Goal: Information Seeking & Learning: Check status

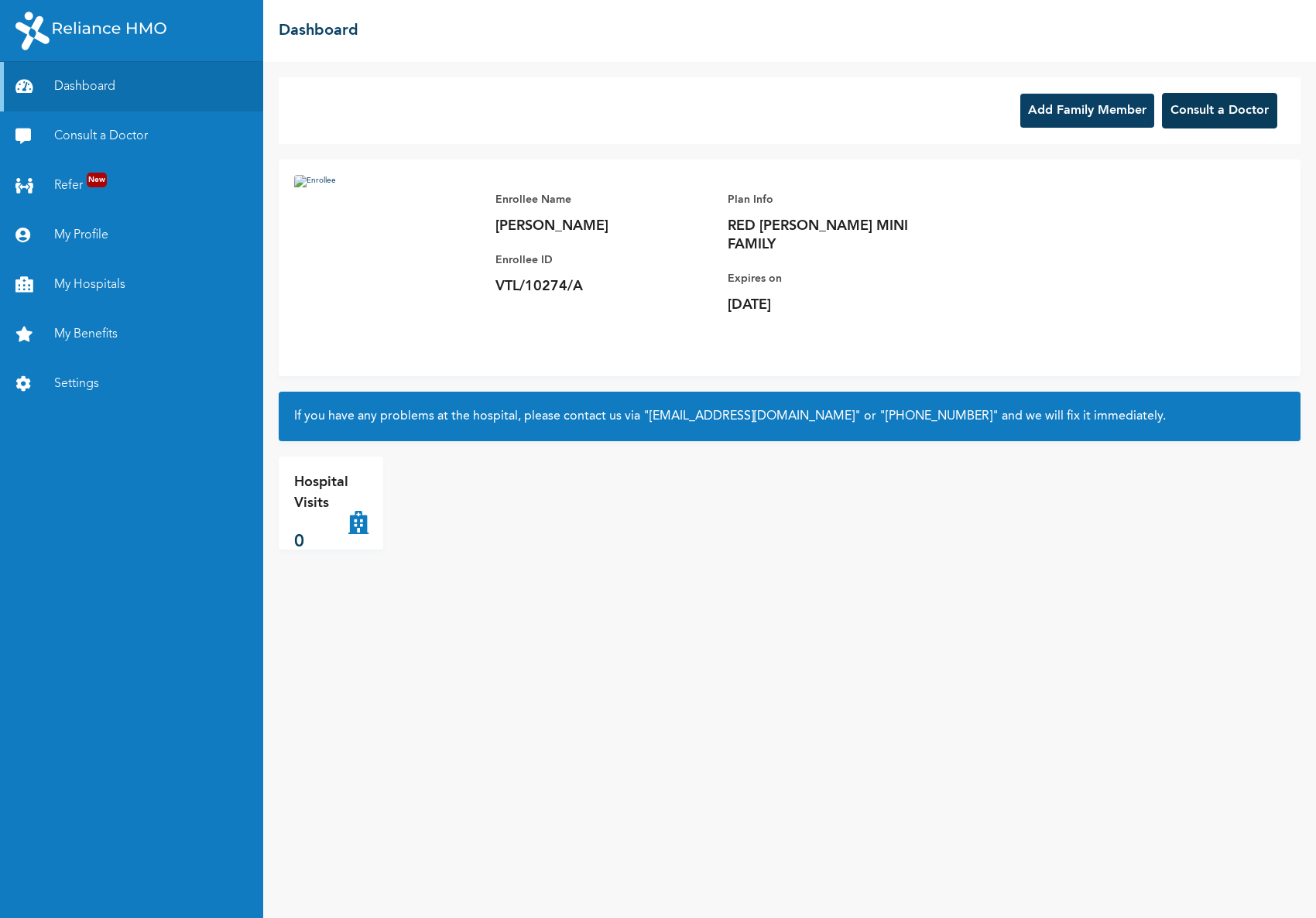
click at [1237, 121] on button "Consult a Doctor" at bounding box center [1219, 111] width 115 height 35
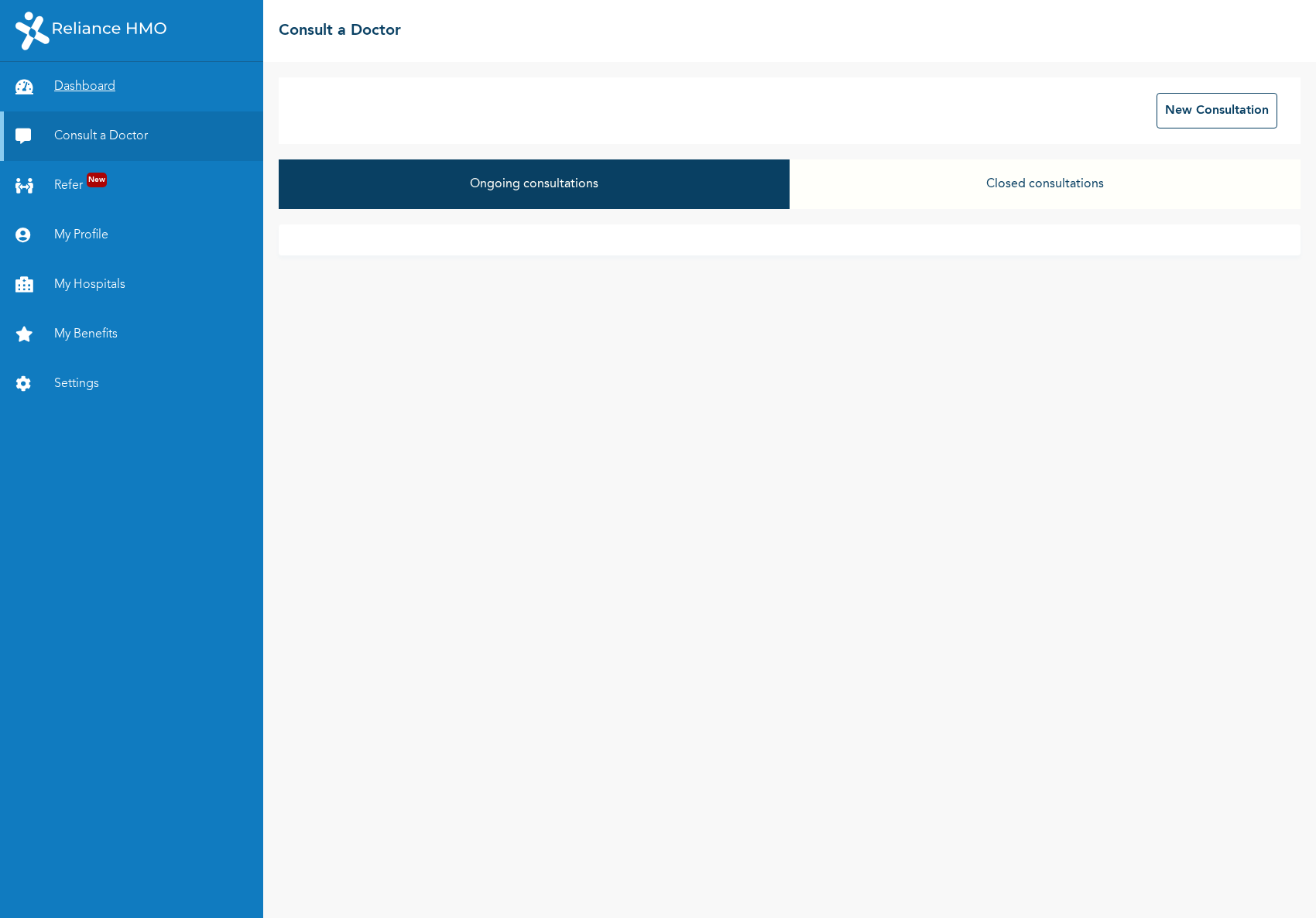
click at [102, 93] on link "Dashboard" at bounding box center [132, 86] width 263 height 49
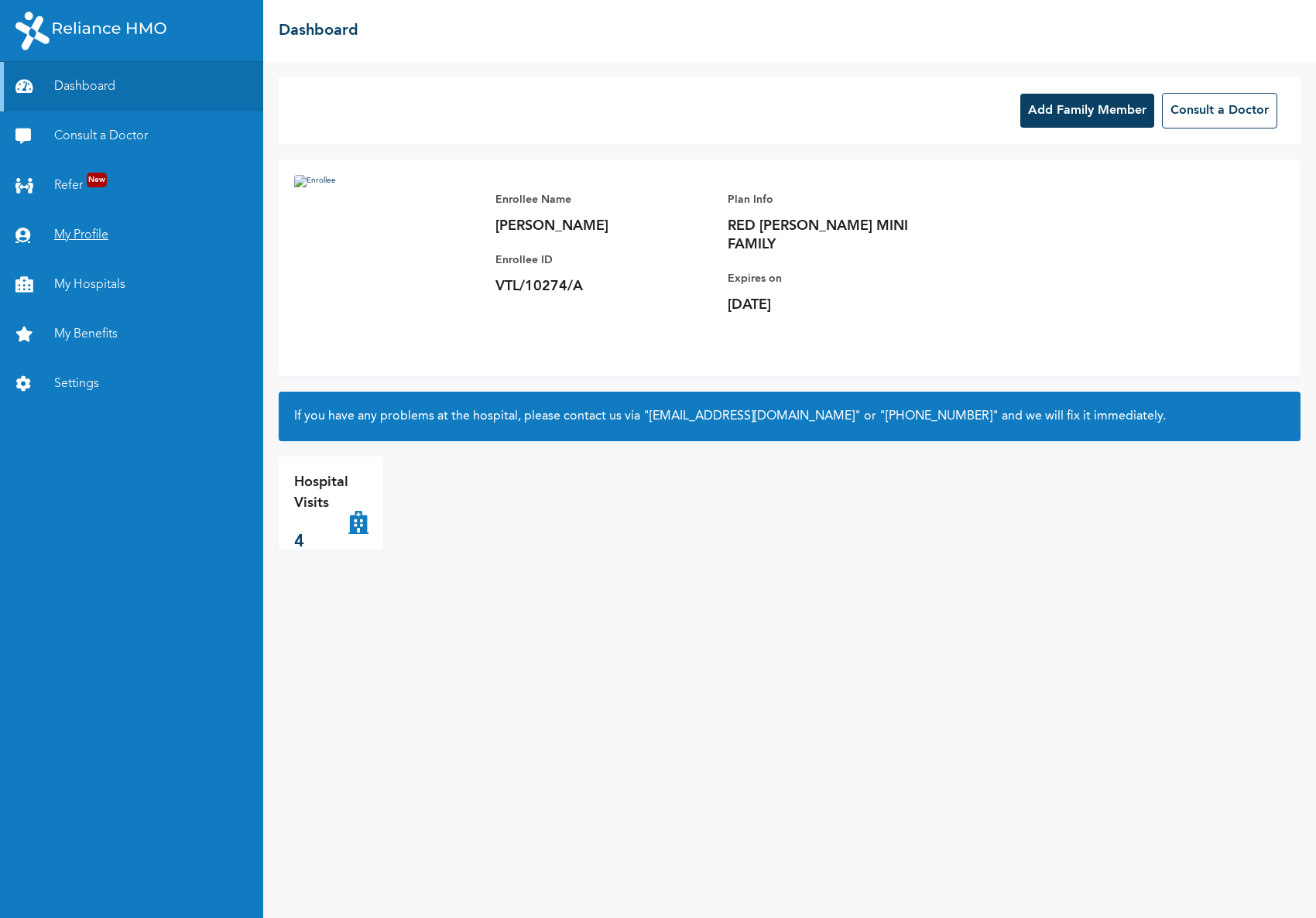
click at [88, 240] on link "My Profile" at bounding box center [132, 235] width 263 height 49
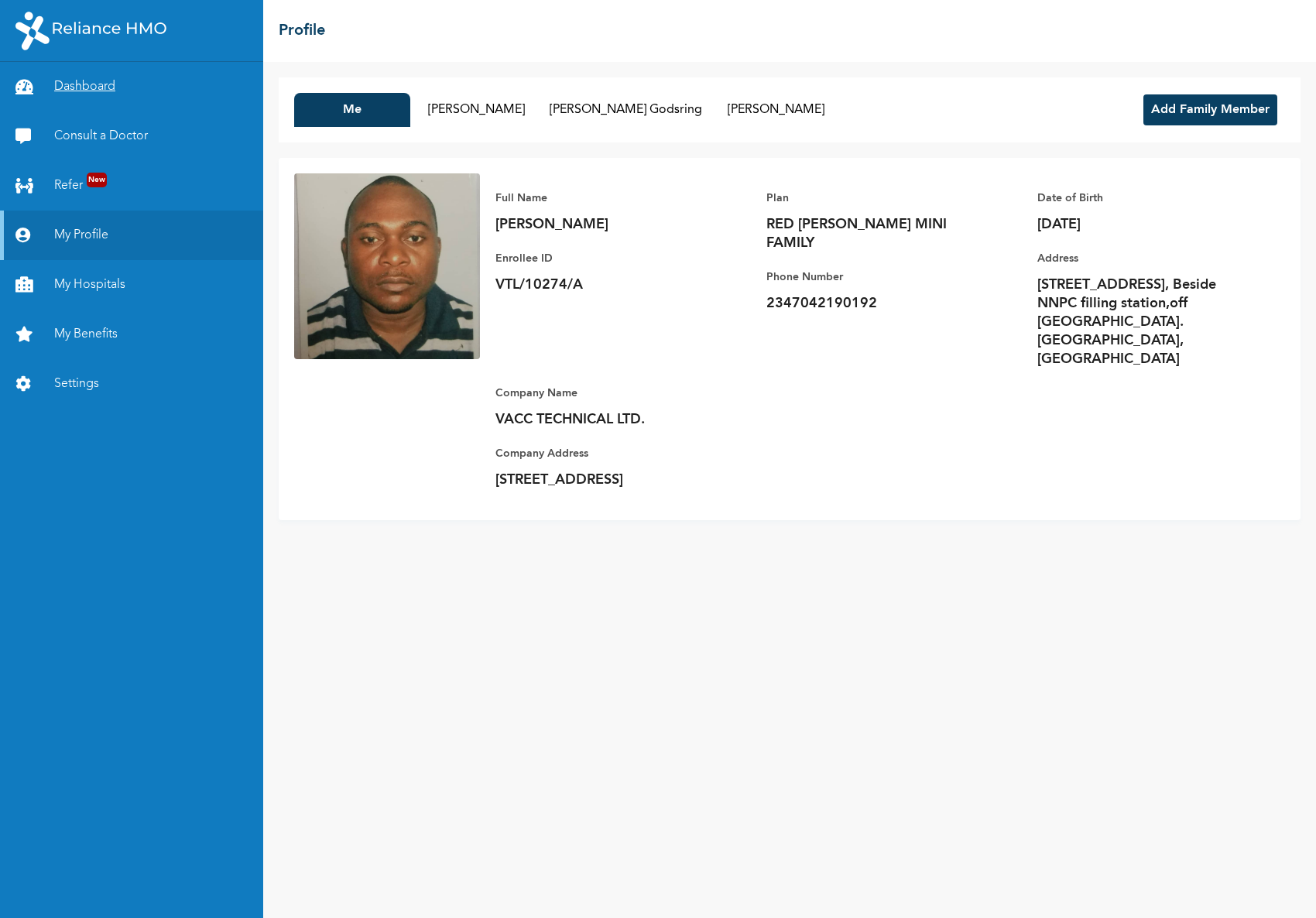
click at [102, 84] on link "Dashboard" at bounding box center [132, 86] width 263 height 49
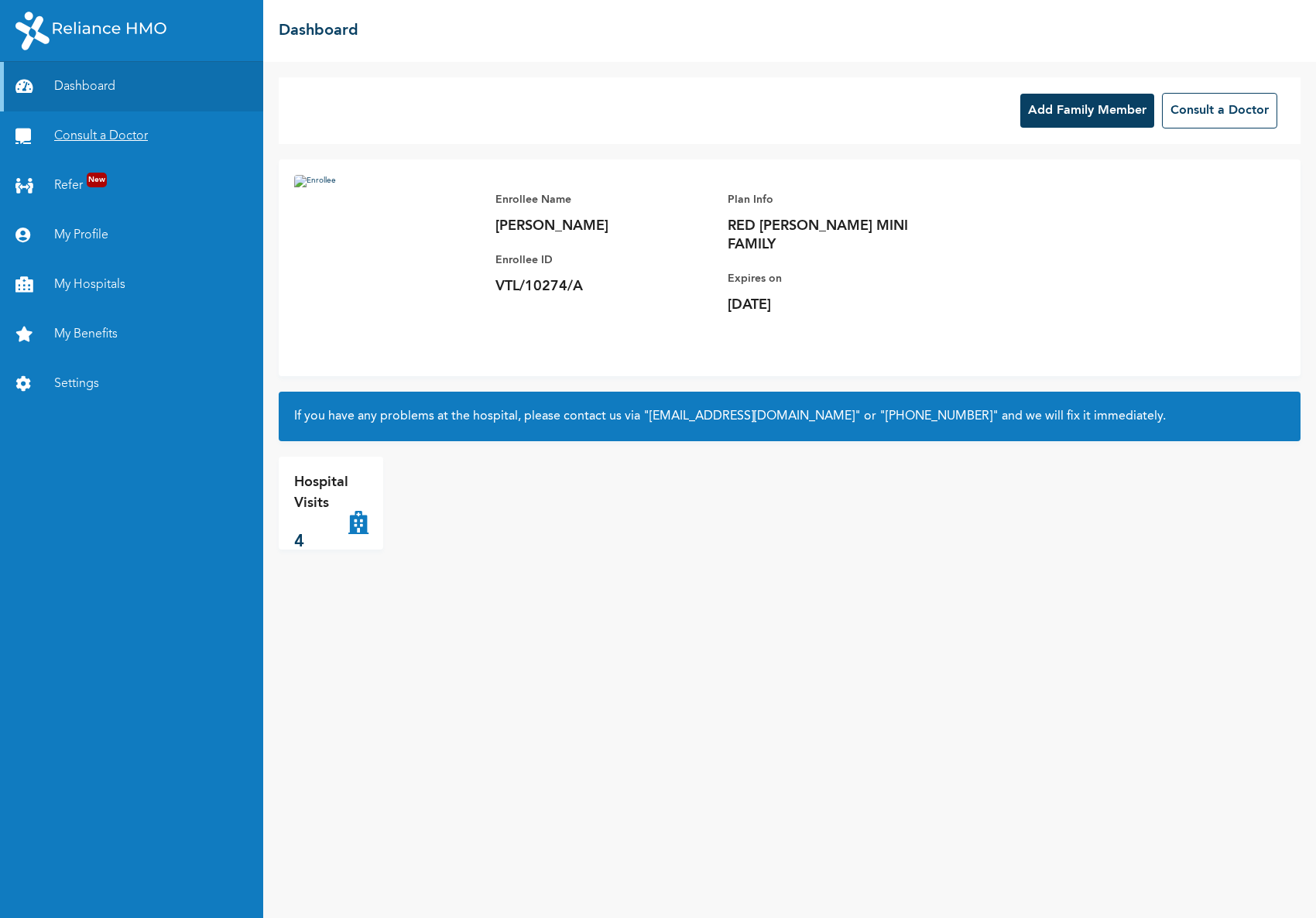
click at [97, 135] on link "Consult a Doctor" at bounding box center [132, 136] width 263 height 49
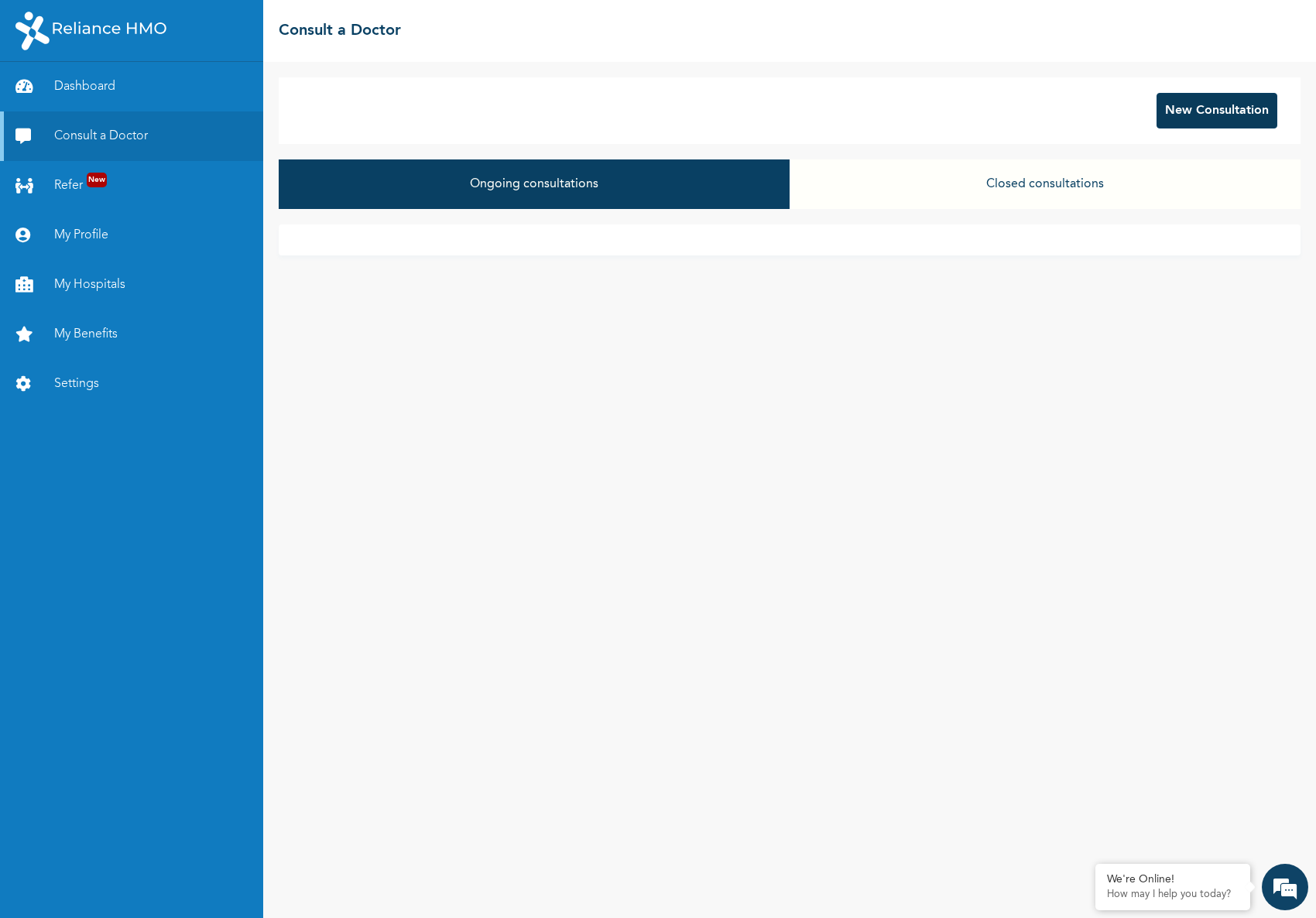
click at [1203, 119] on button "New Consultation" at bounding box center [1217, 111] width 121 height 35
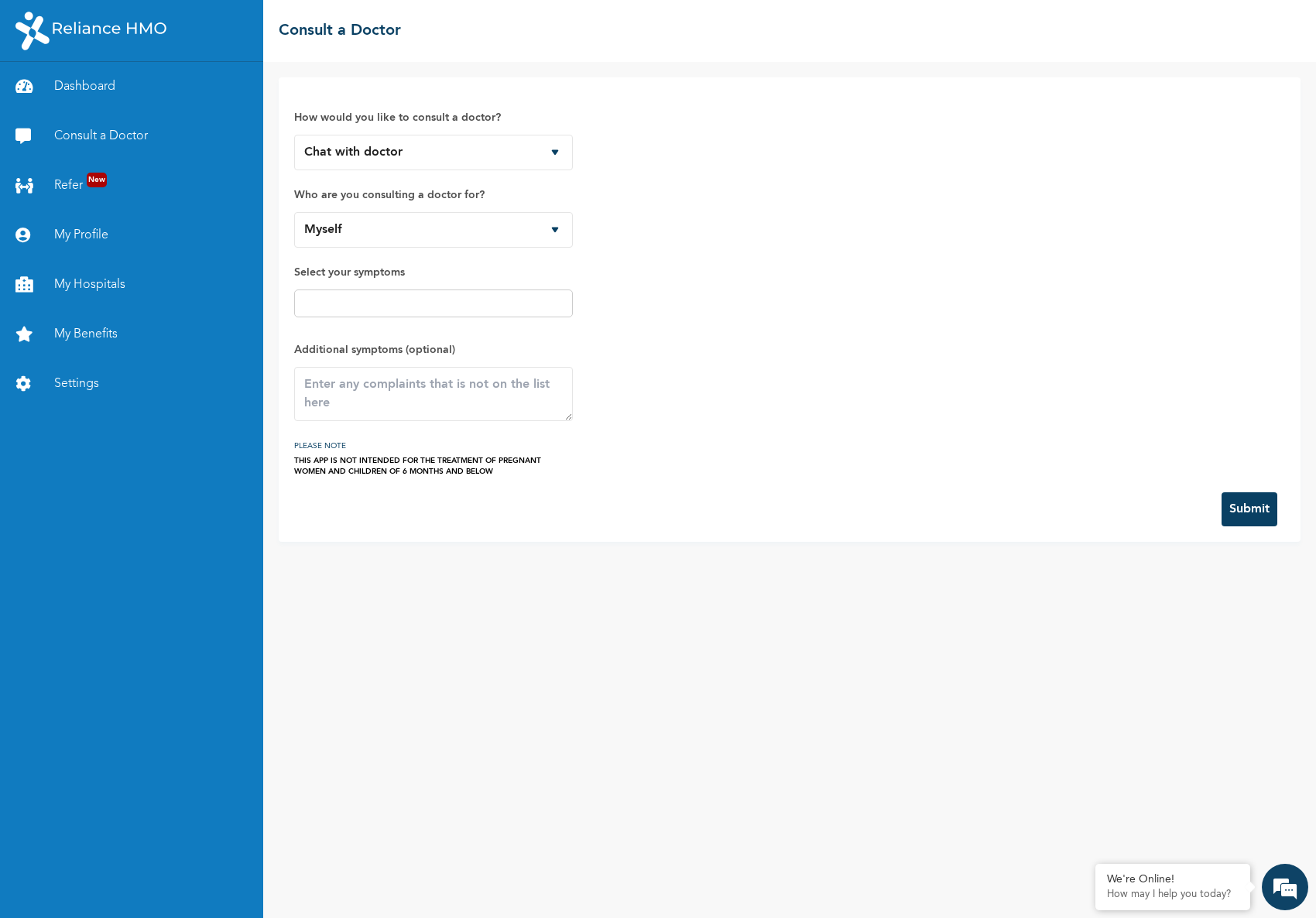
click at [1000, 824] on div "How would you like to consult a doctor? Chat with doctor Phone Call Who are you…" at bounding box center [789, 490] width 1053 height 856
click at [1298, 895] on em at bounding box center [1285, 887] width 42 height 42
click at [561, 703] on div "How would you like to consult a doctor? Chat with doctor Phone Call Who are you…" at bounding box center [789, 490] width 1053 height 856
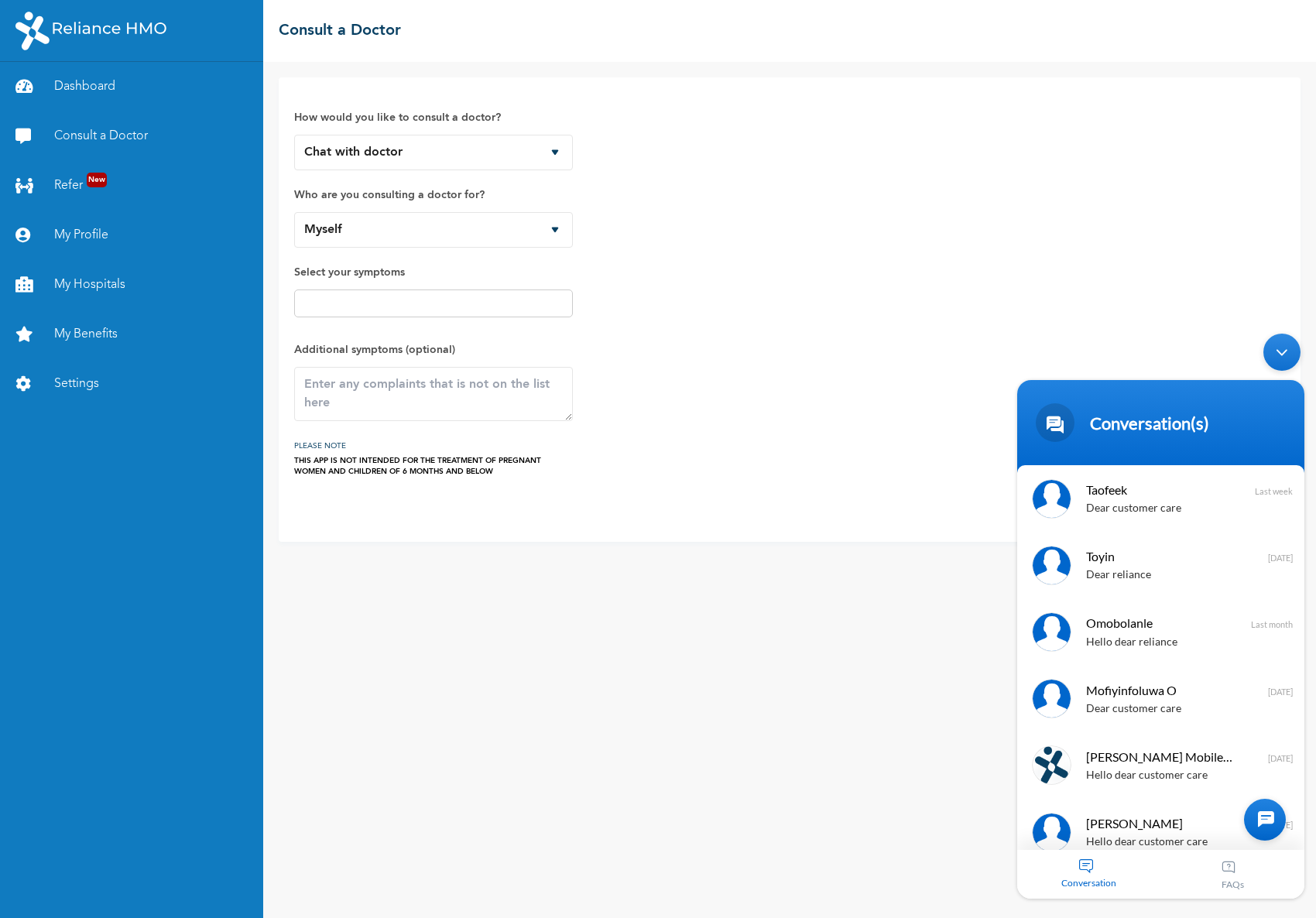
click at [1272, 814] on div at bounding box center [1265, 820] width 42 height 42
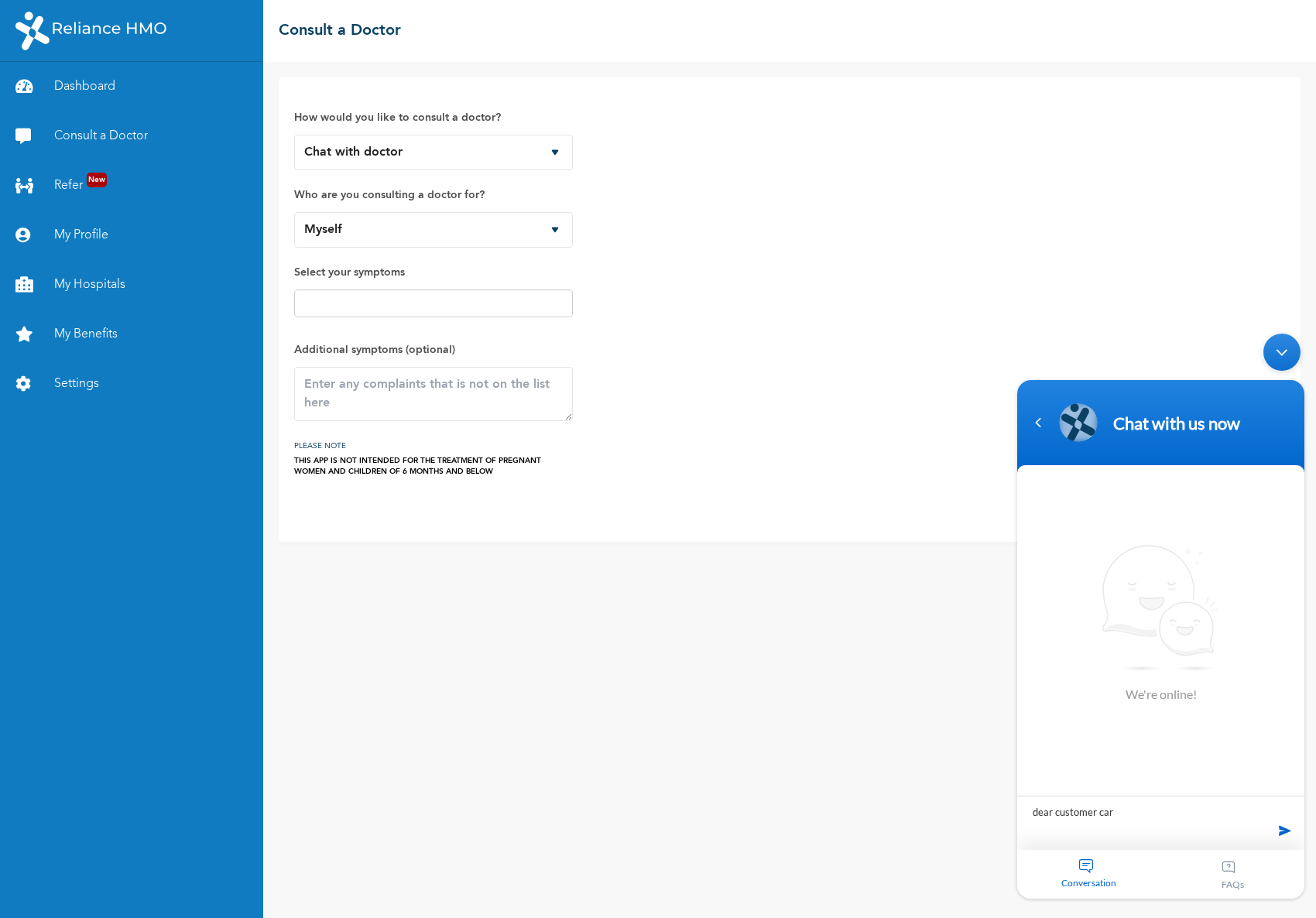
type textarea "dear customer care"
click at [88, 90] on link "Dashboard" at bounding box center [132, 86] width 263 height 49
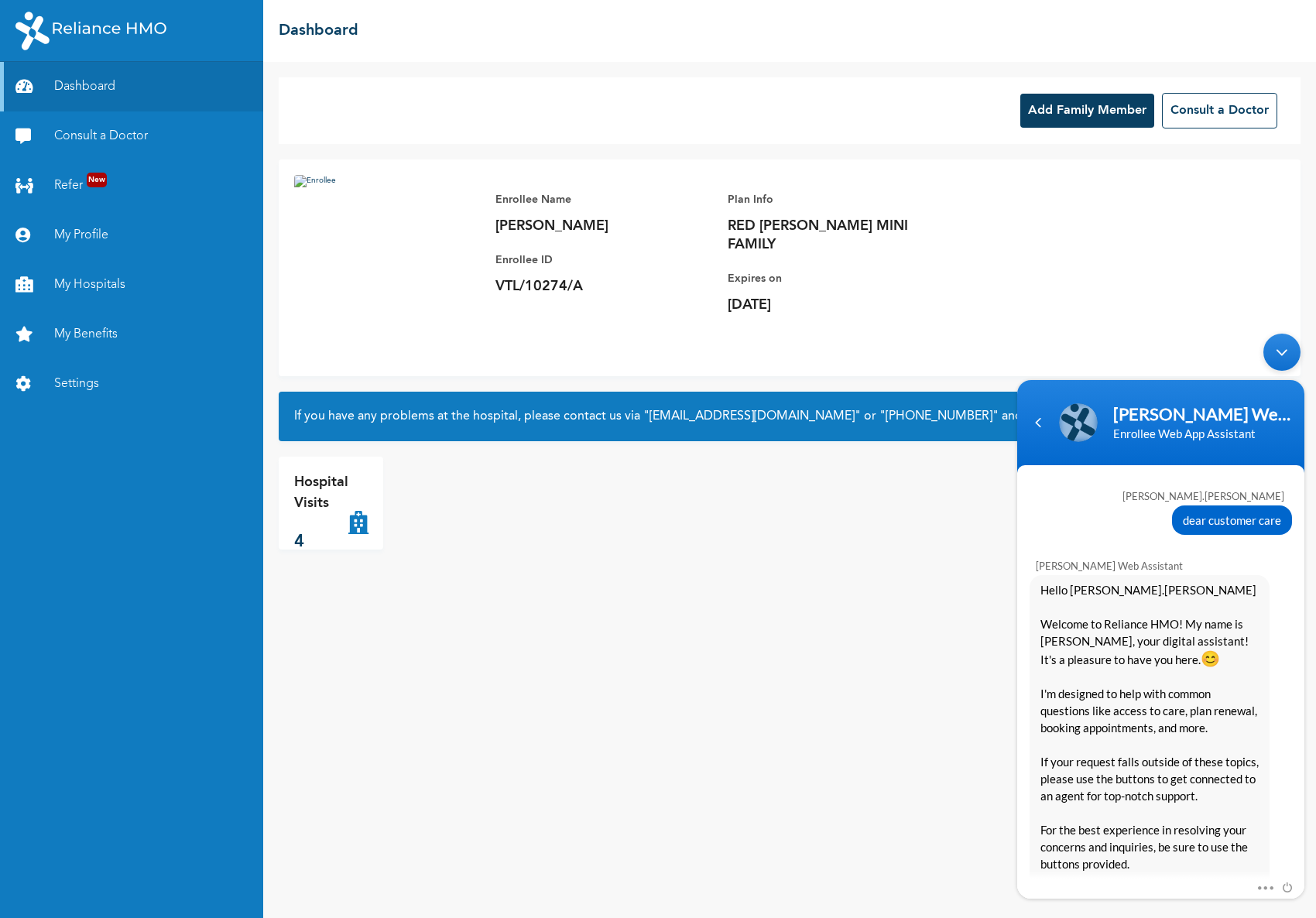
scroll to position [298, 0]
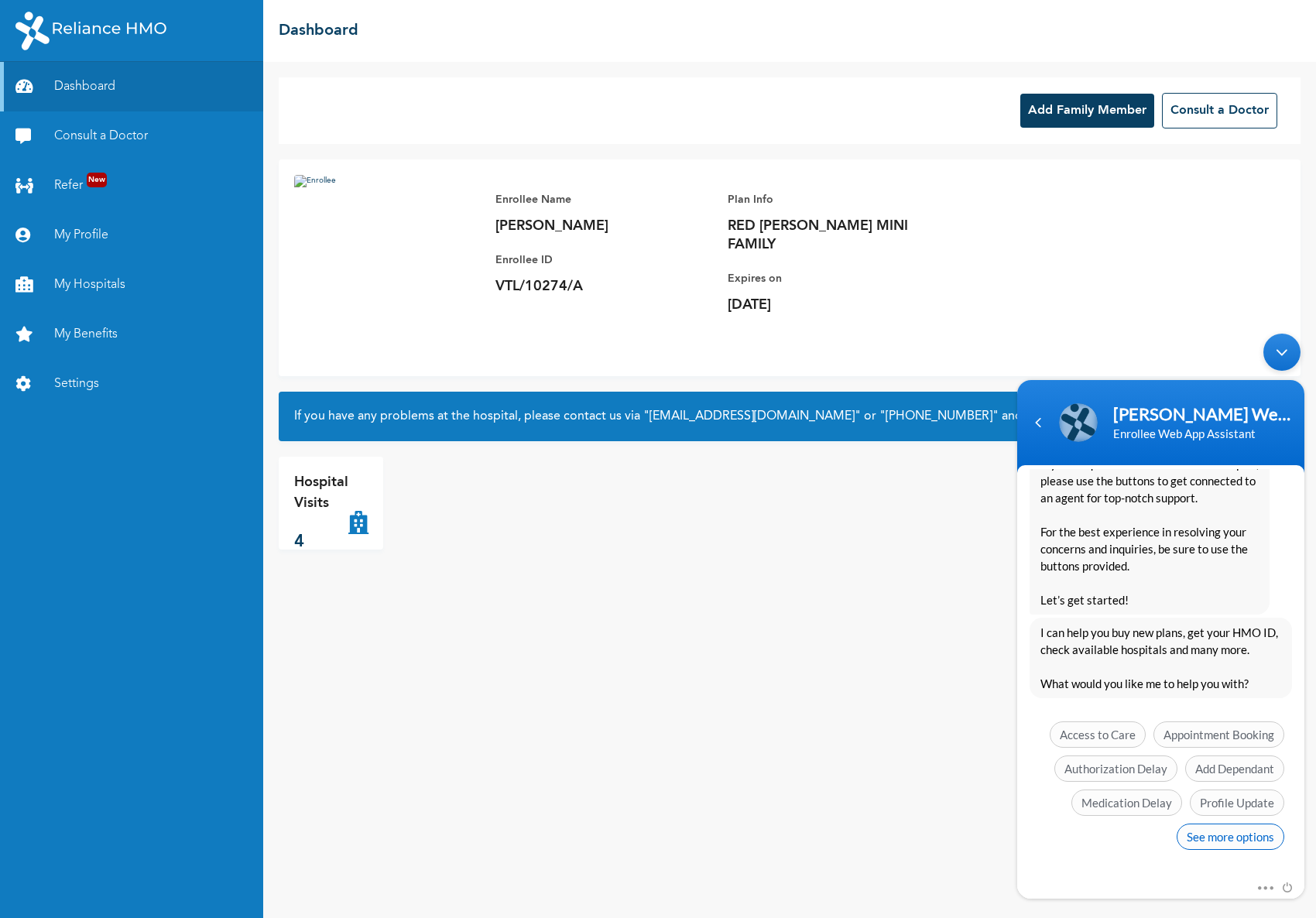
click at [1243, 841] on span "See more options" at bounding box center [1230, 837] width 107 height 27
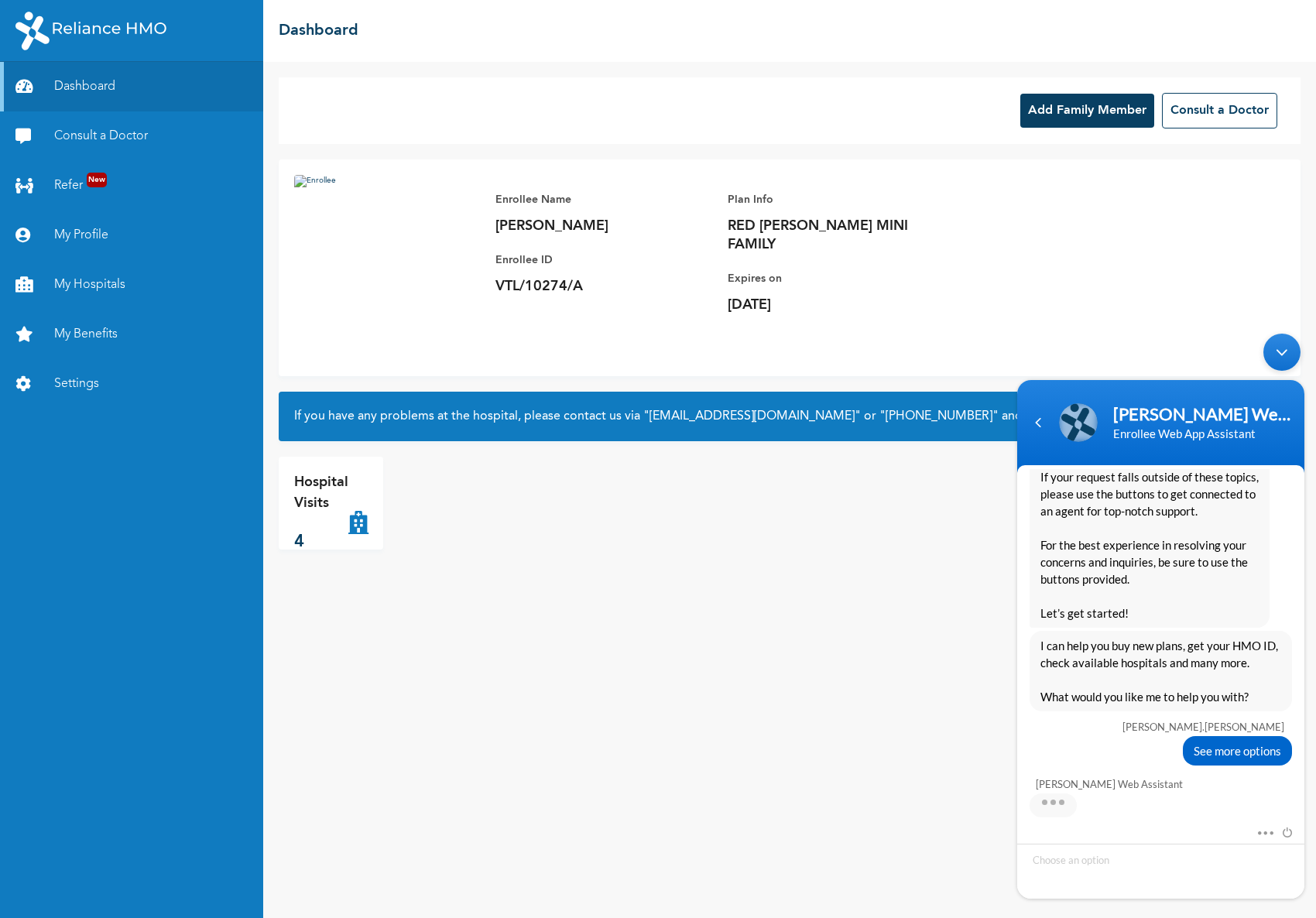
scroll to position [412, 0]
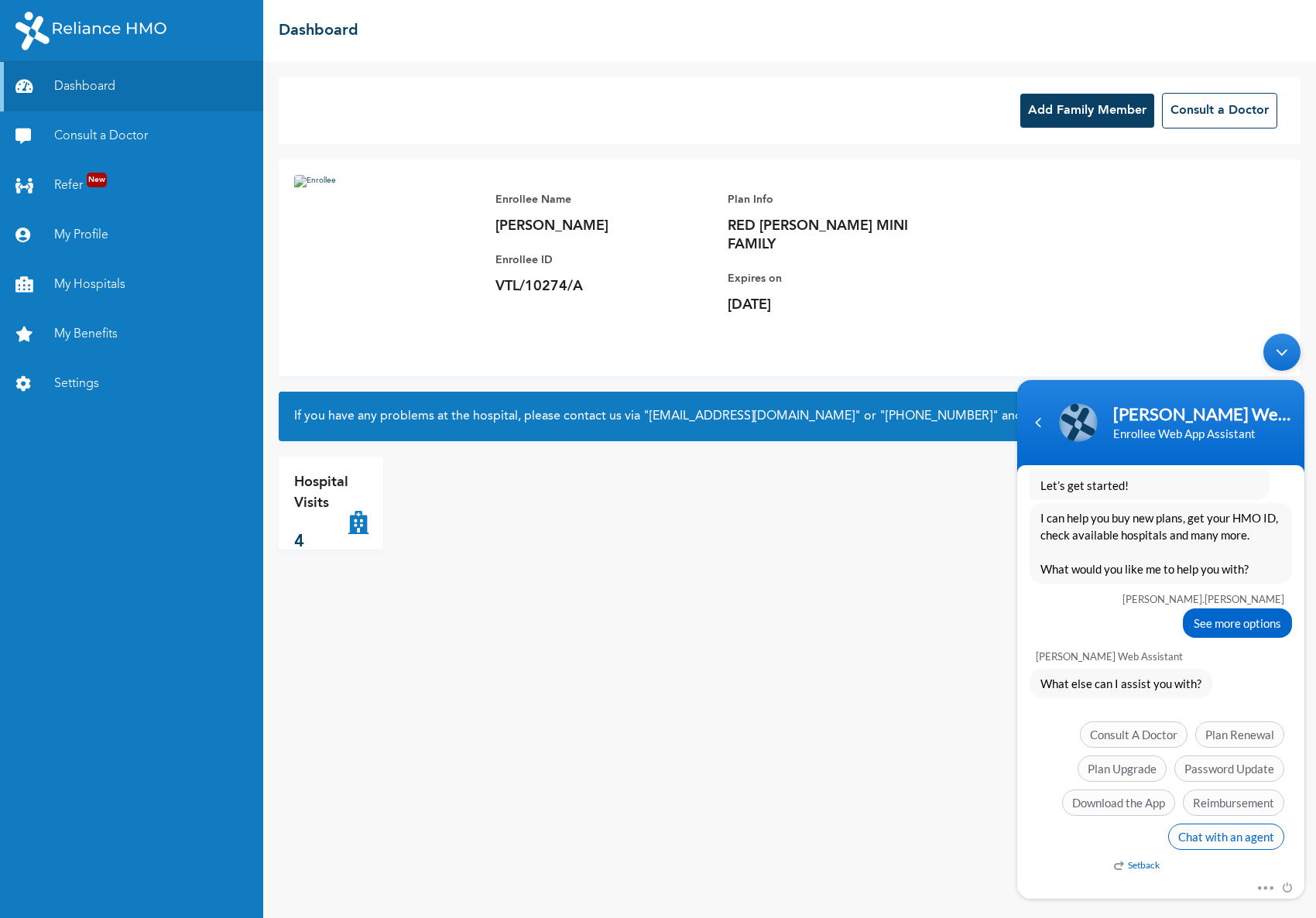
click at [1226, 833] on span "Chat with an agent" at bounding box center [1226, 837] width 116 height 27
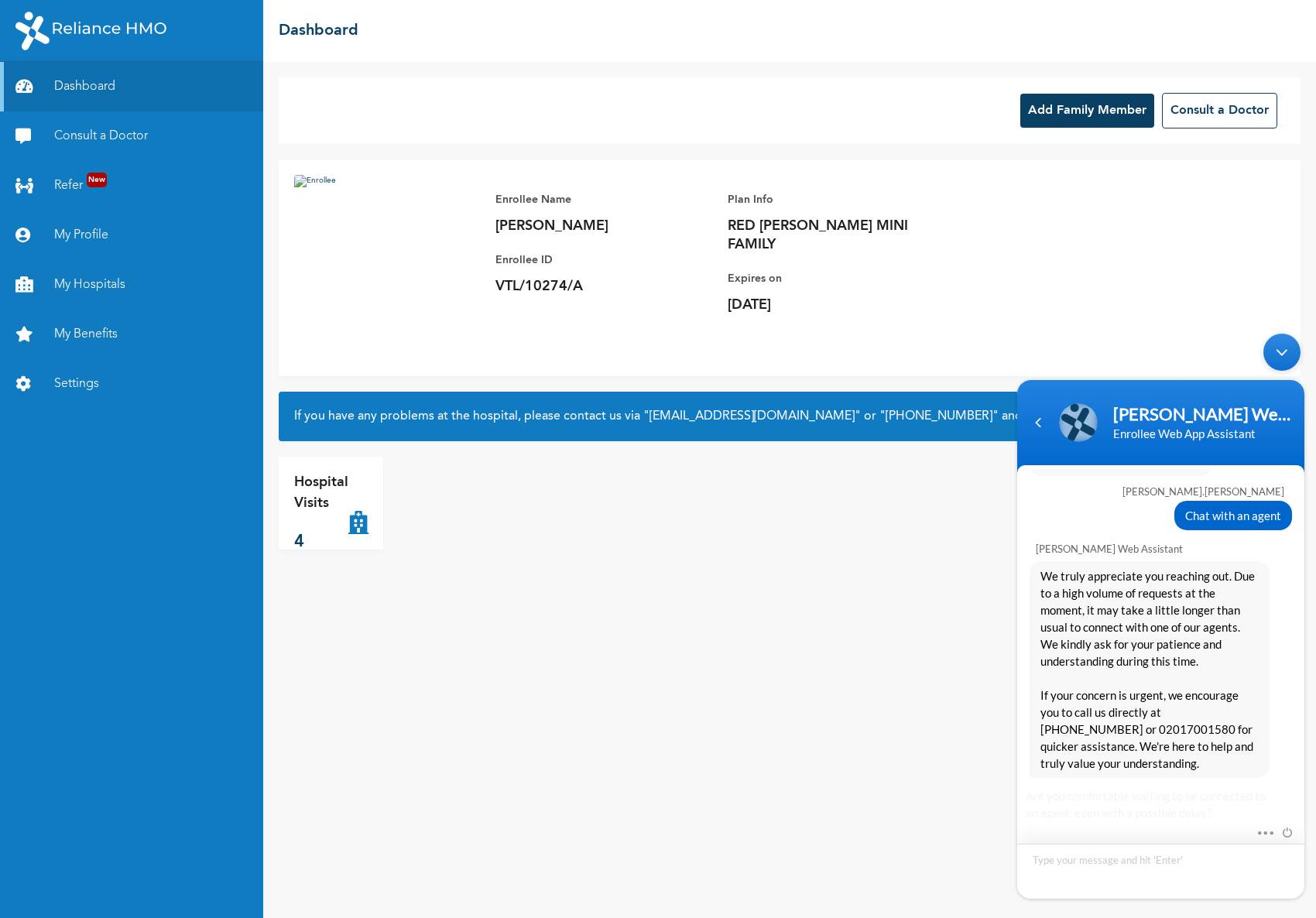
scroll to position [716, 0]
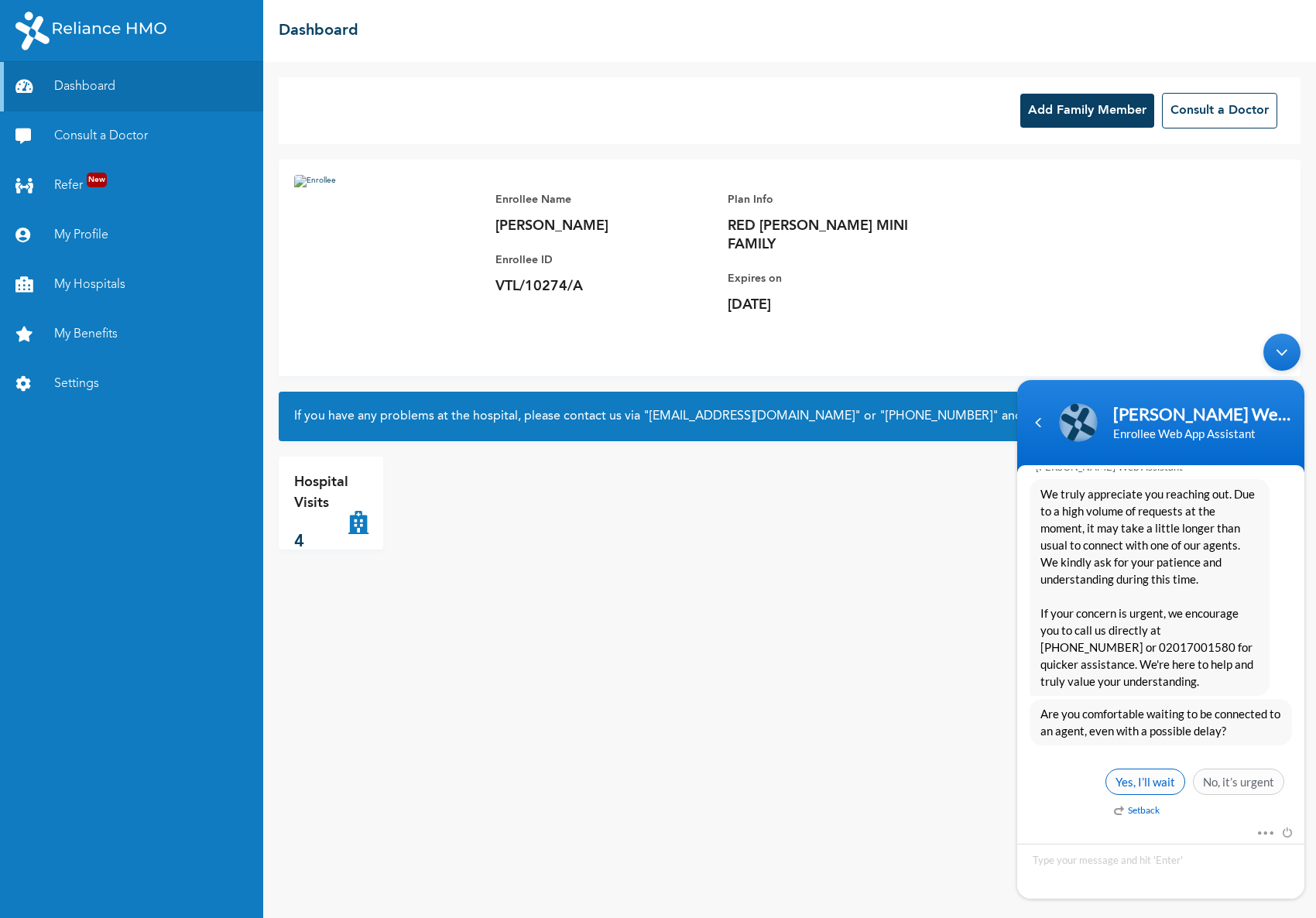
click at [1159, 786] on span "Yes, I’ll wait" at bounding box center [1145, 782] width 80 height 27
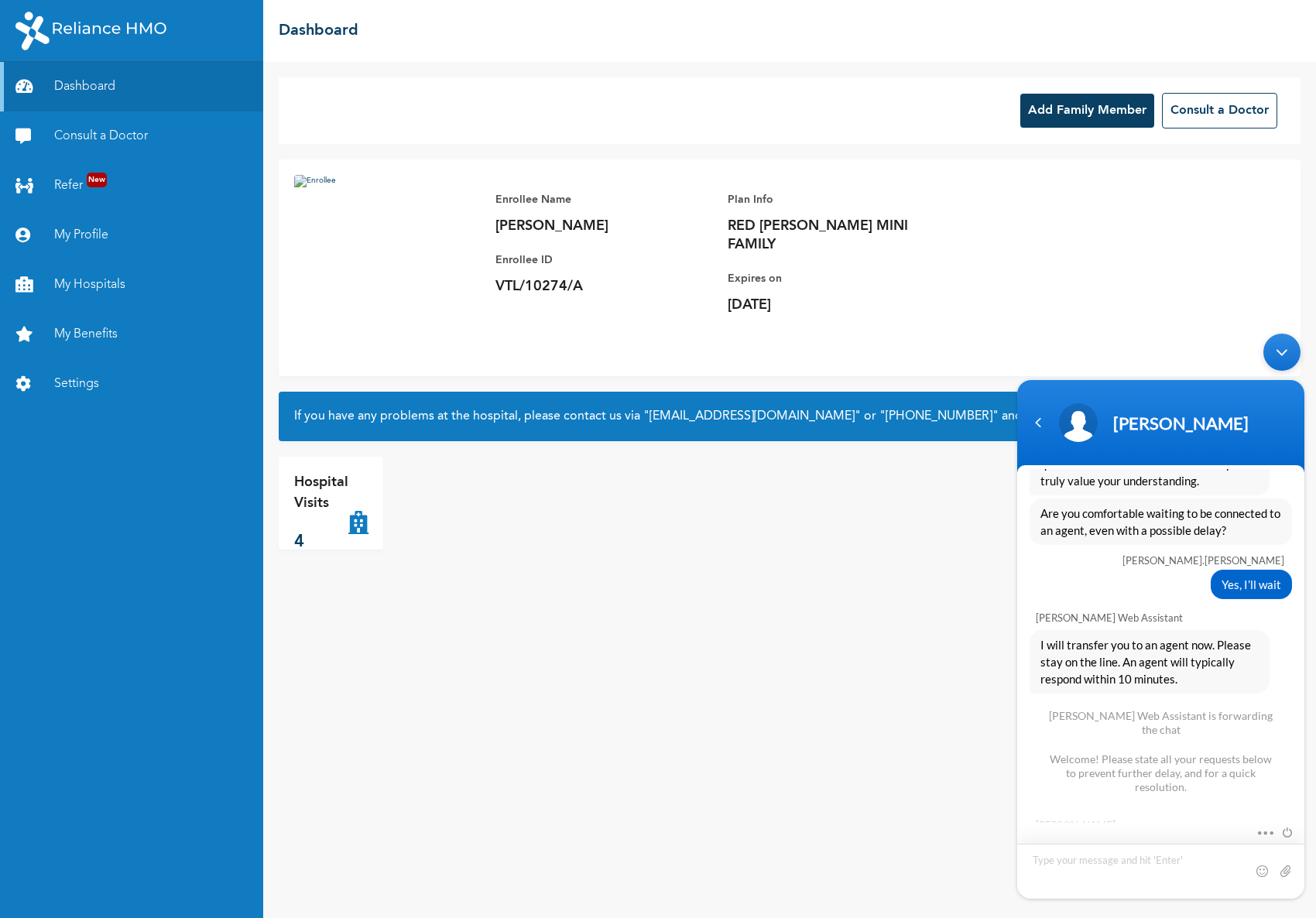
scroll to position [1000, 0]
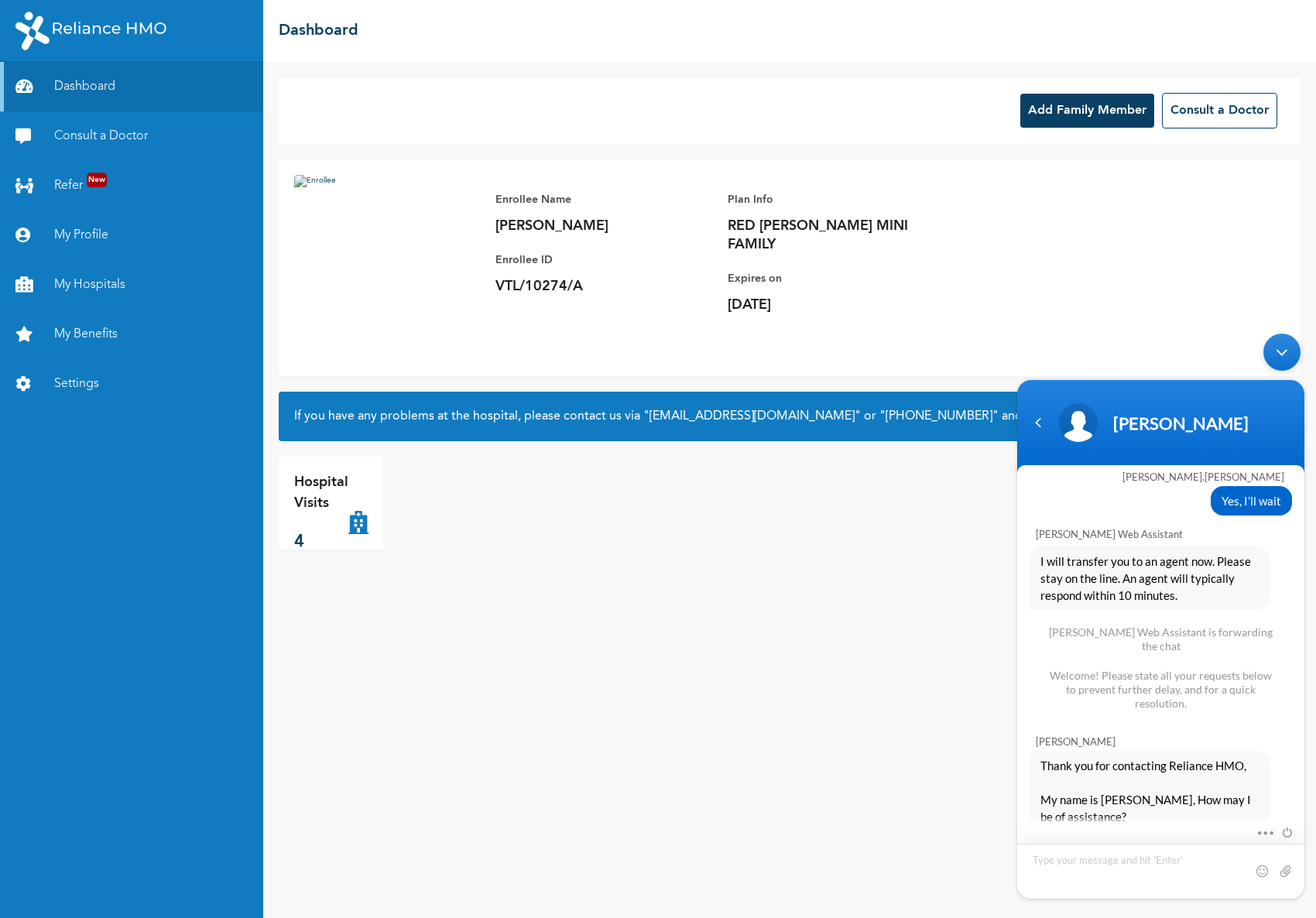
click at [1155, 880] on textarea "Type your message and hit 'Enter'" at bounding box center [1160, 871] width 287 height 55
type textarea "g"
type textarea "Good morning [PERSON_NAME]"
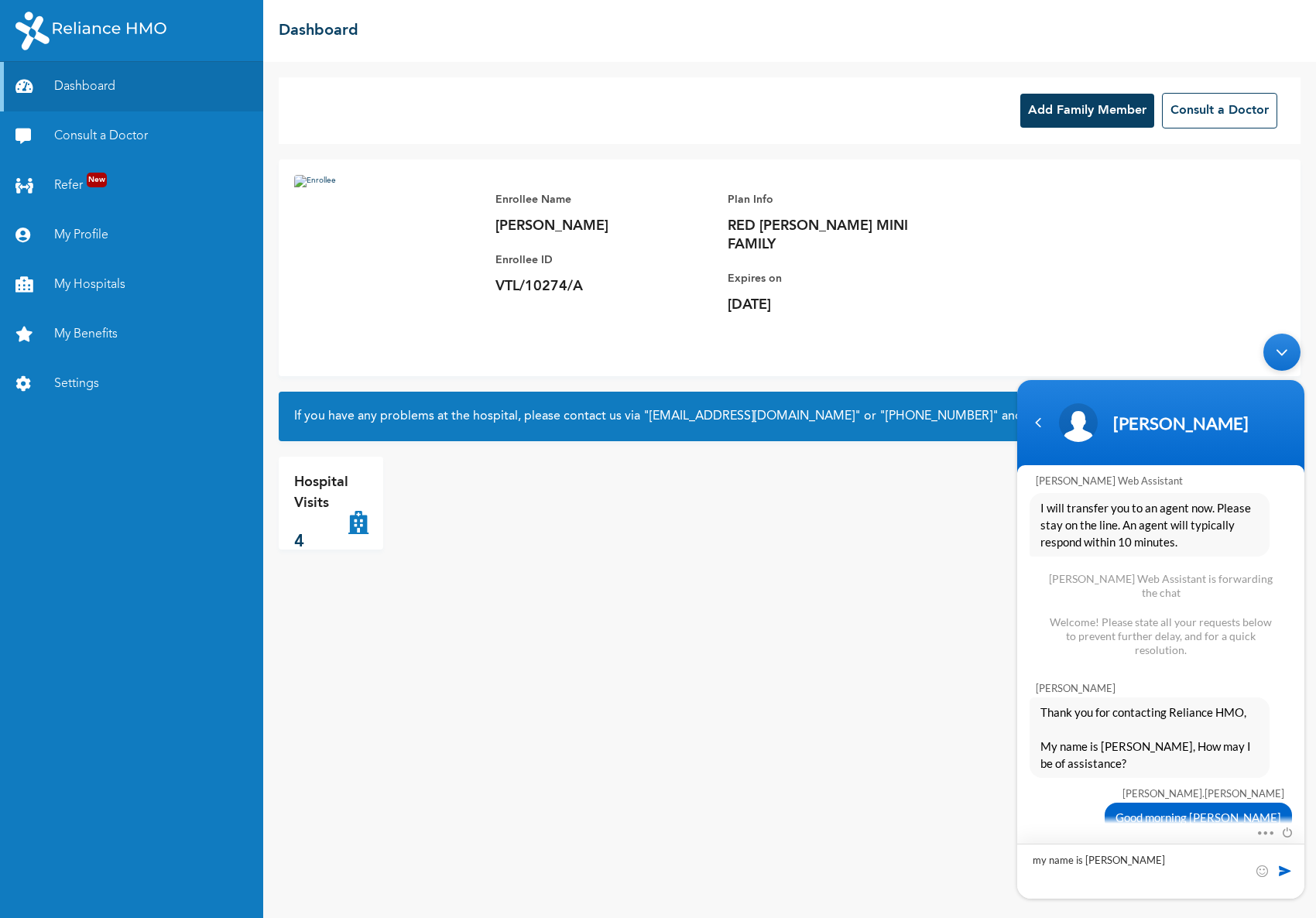
type textarea "my name is [PERSON_NAME]"
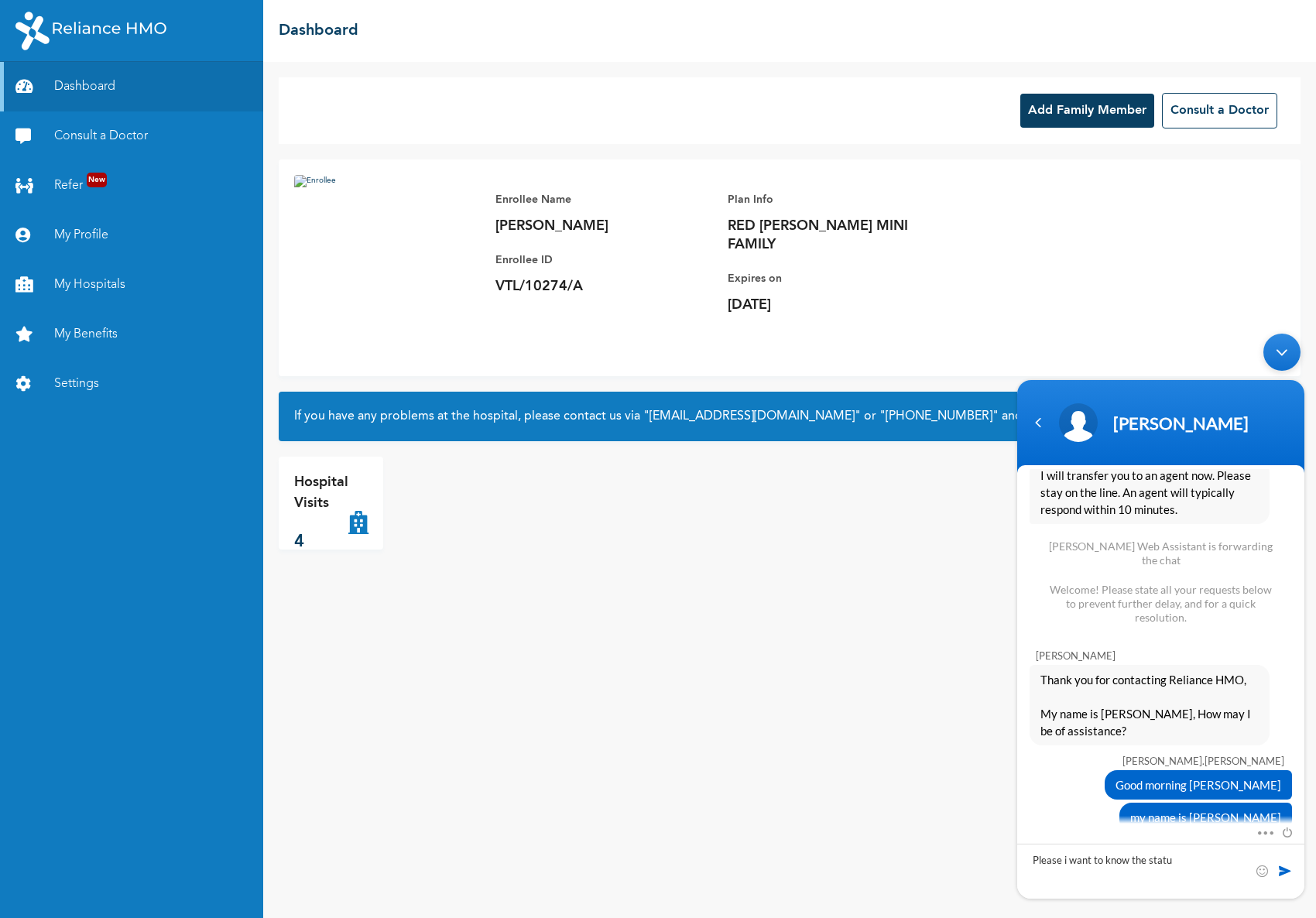
click at [868, 821] on div "Add Family Member Consult a Doctor Enrollee Name [PERSON_NAME] Enrollee ID VTL/…" at bounding box center [789, 490] width 1053 height 856
click at [867, 819] on div "Add Family Member Consult a Doctor Enrollee Name [PERSON_NAME] Enrollee ID VTL/…" at bounding box center [789, 490] width 1053 height 856
click at [1187, 867] on textarea "Please i want to know the statu" at bounding box center [1160, 871] width 287 height 55
type textarea "Please i want to know the status of the drugs that was sent for approval for pi…"
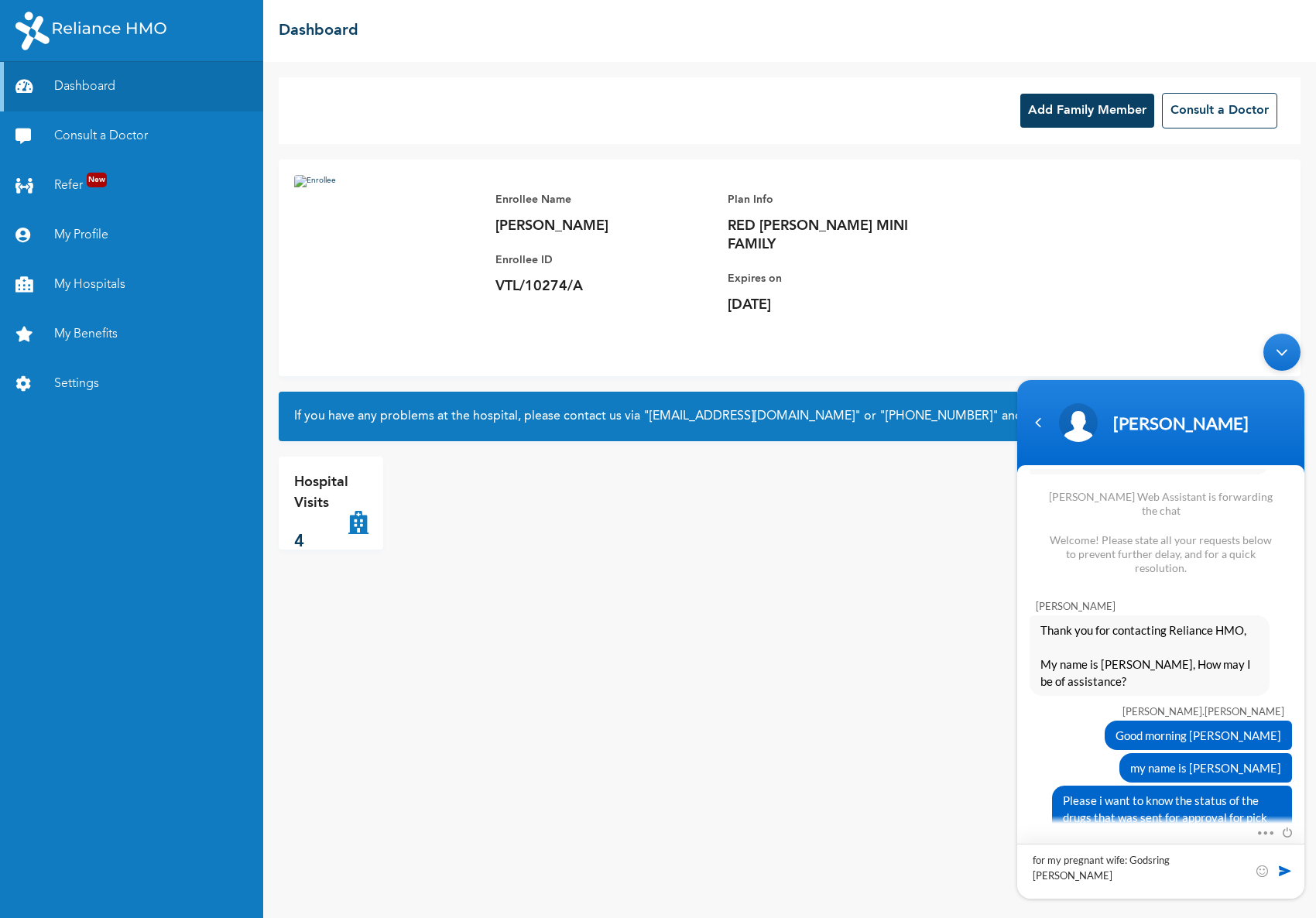
type textarea "for my pregnant wife: Godsring [PERSON_NAME]"
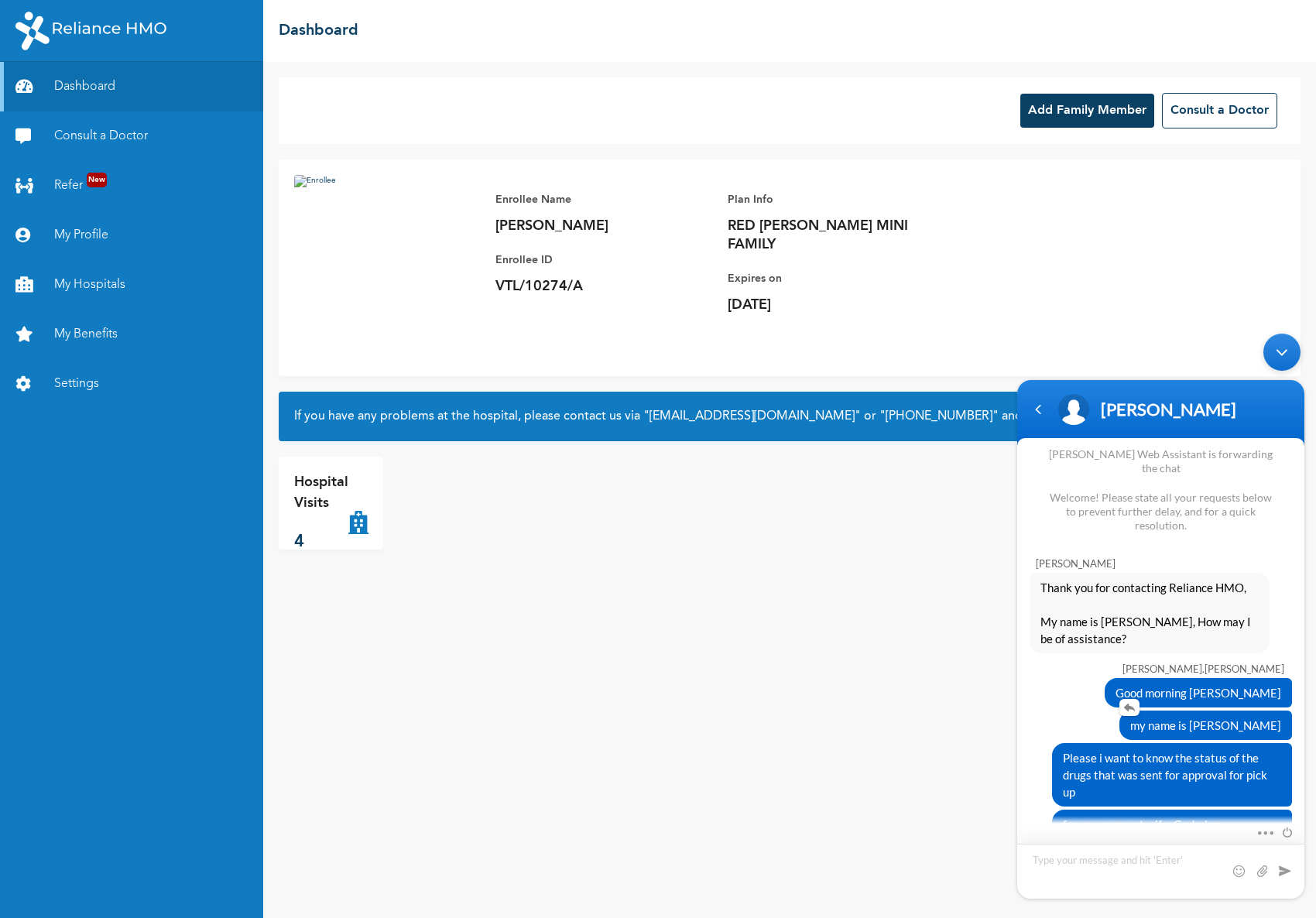
scroll to position [1159, 0]
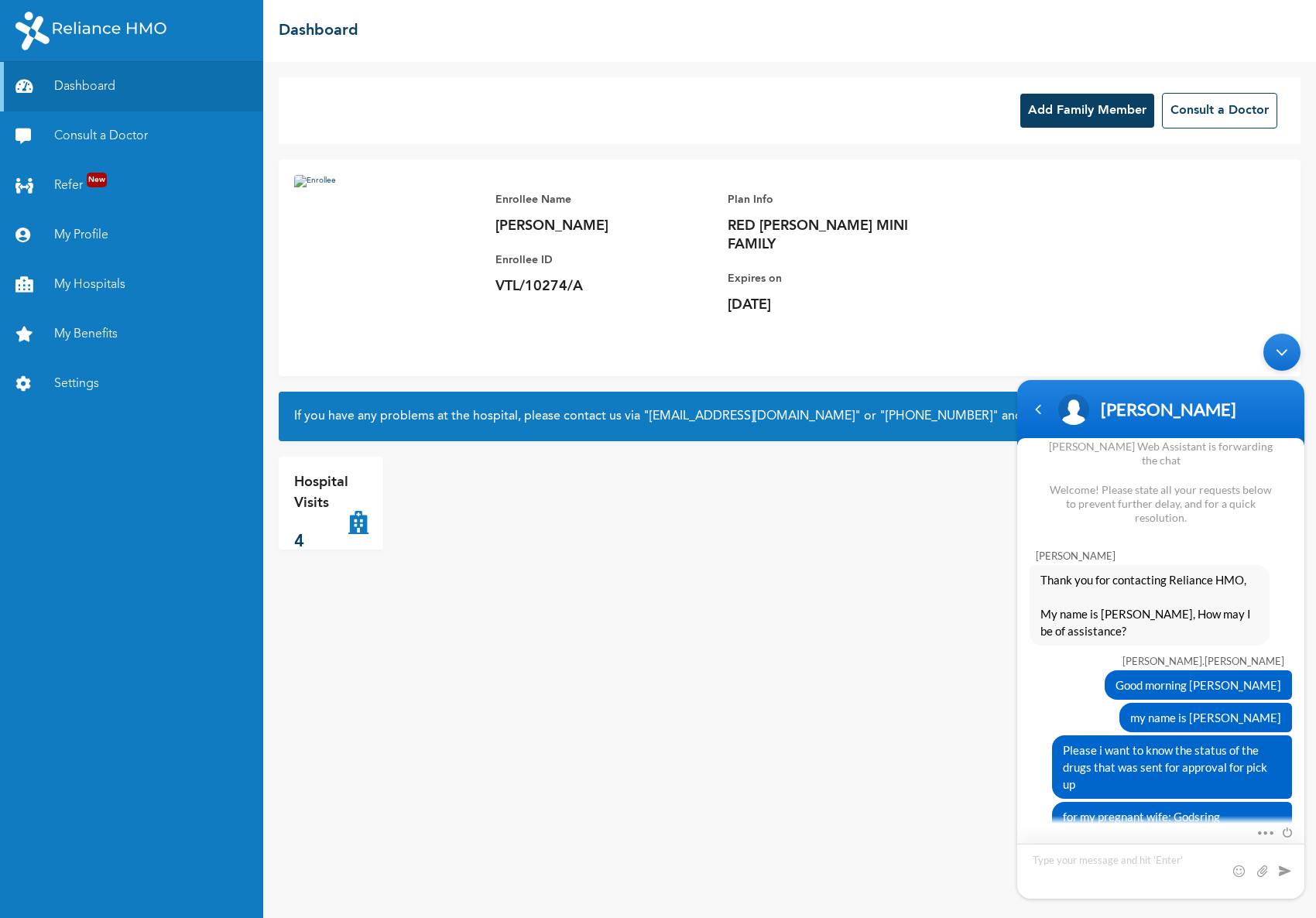
click at [1152, 881] on textarea "Type your message and hit 'Enter'" at bounding box center [1160, 871] width 287 height 55
type textarea "it was sent for approval from [PERSON_NAME][GEOGRAPHIC_DATA] Idimu [DATE] night…"
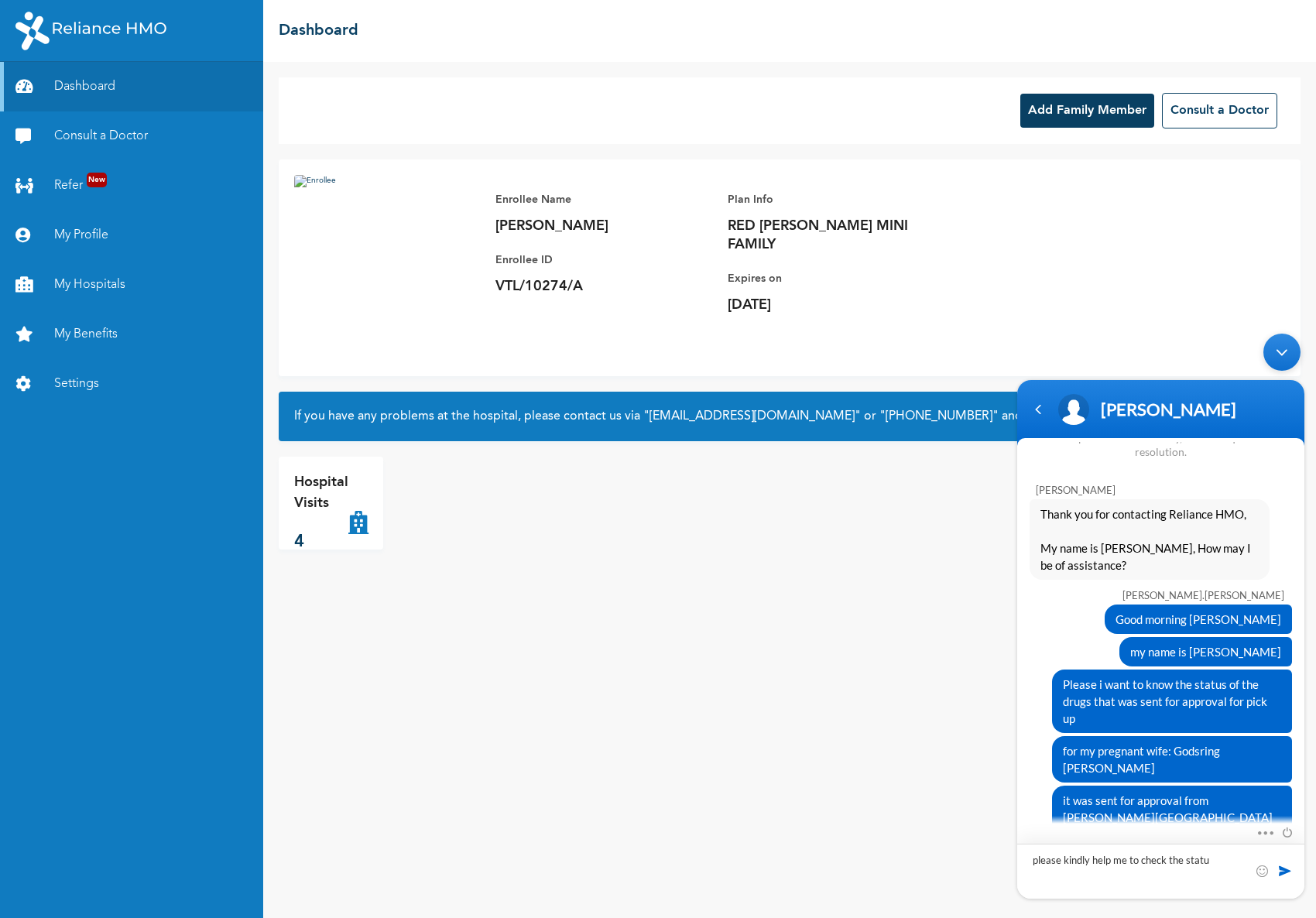
type textarea "please kindly help me to check the status"
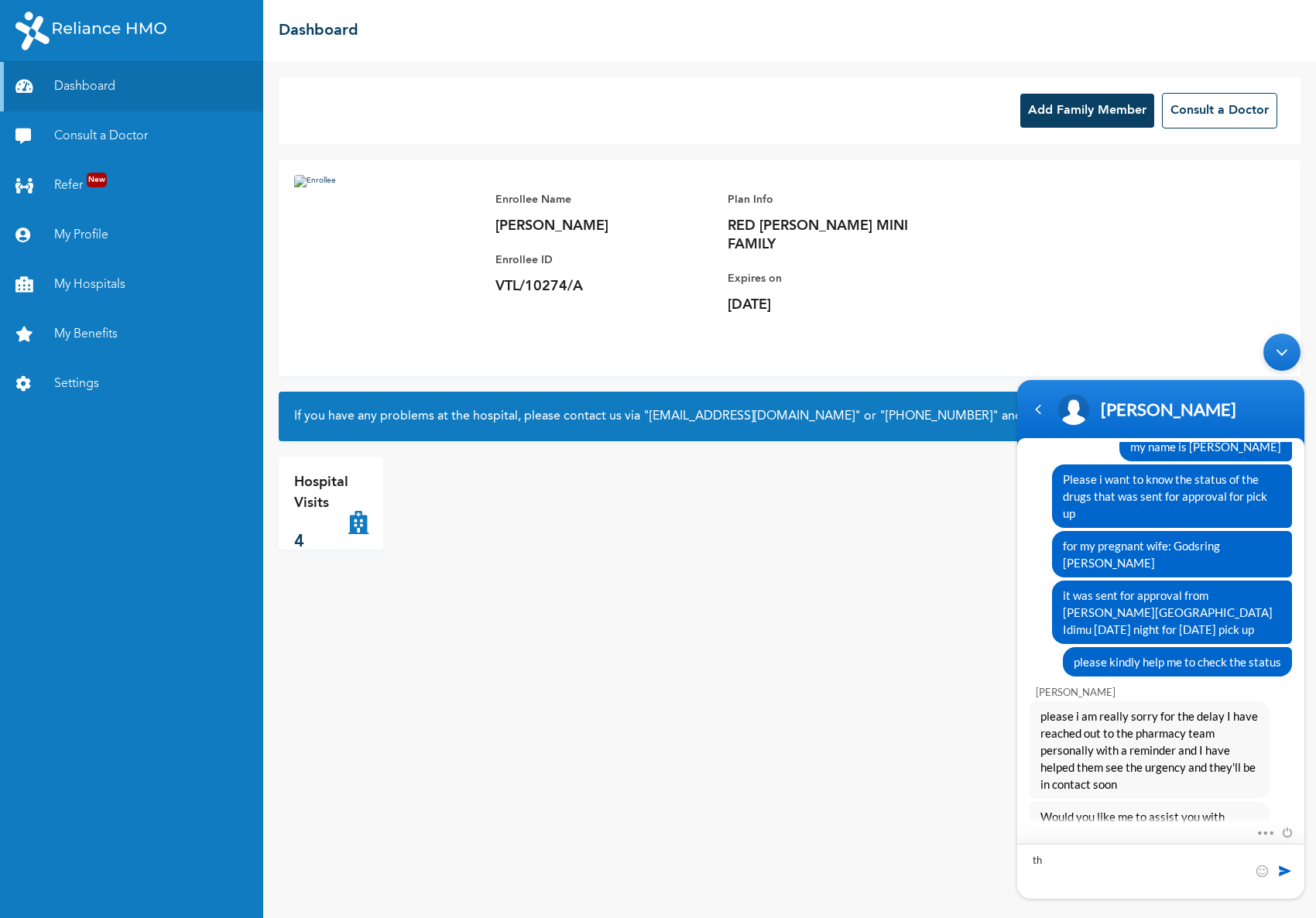
scroll to position [1429, 0]
type textarea "t"
type textarea "lest i forget, please can you give me the names of the drugs sent for approval …"
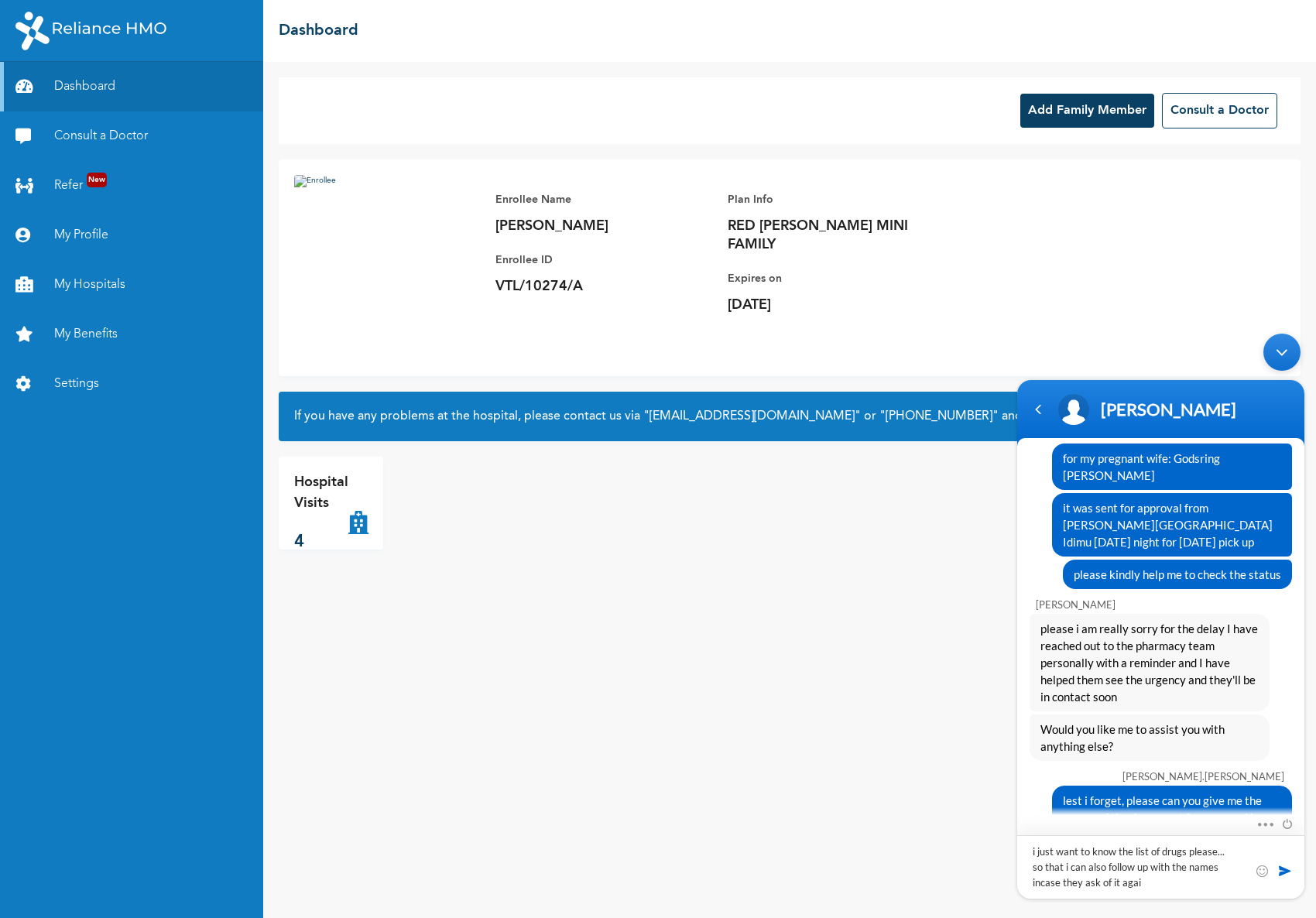
type textarea "i just want to know the list of drugs please... so that i can also follow up wi…"
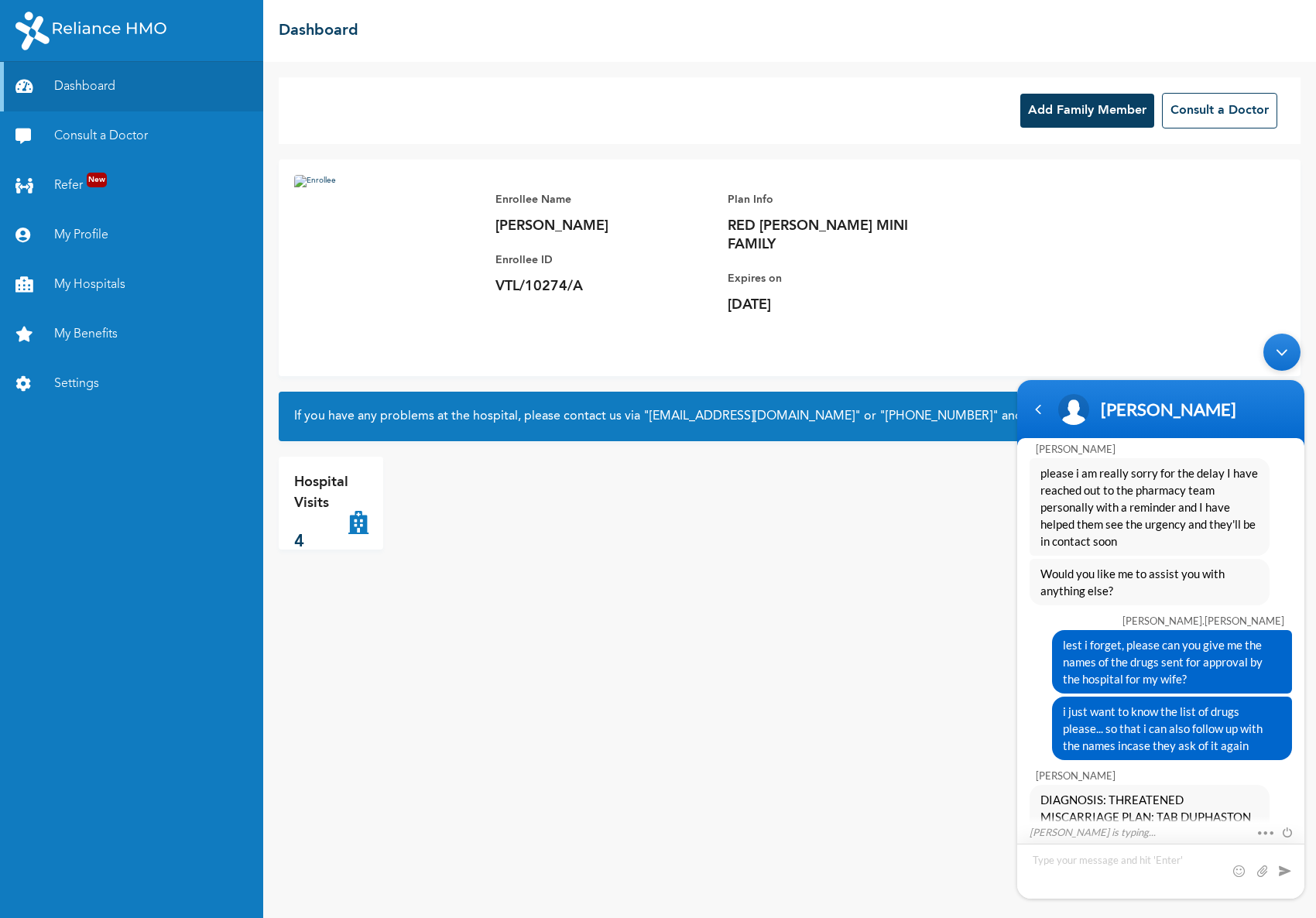
scroll to position [1722, 0]
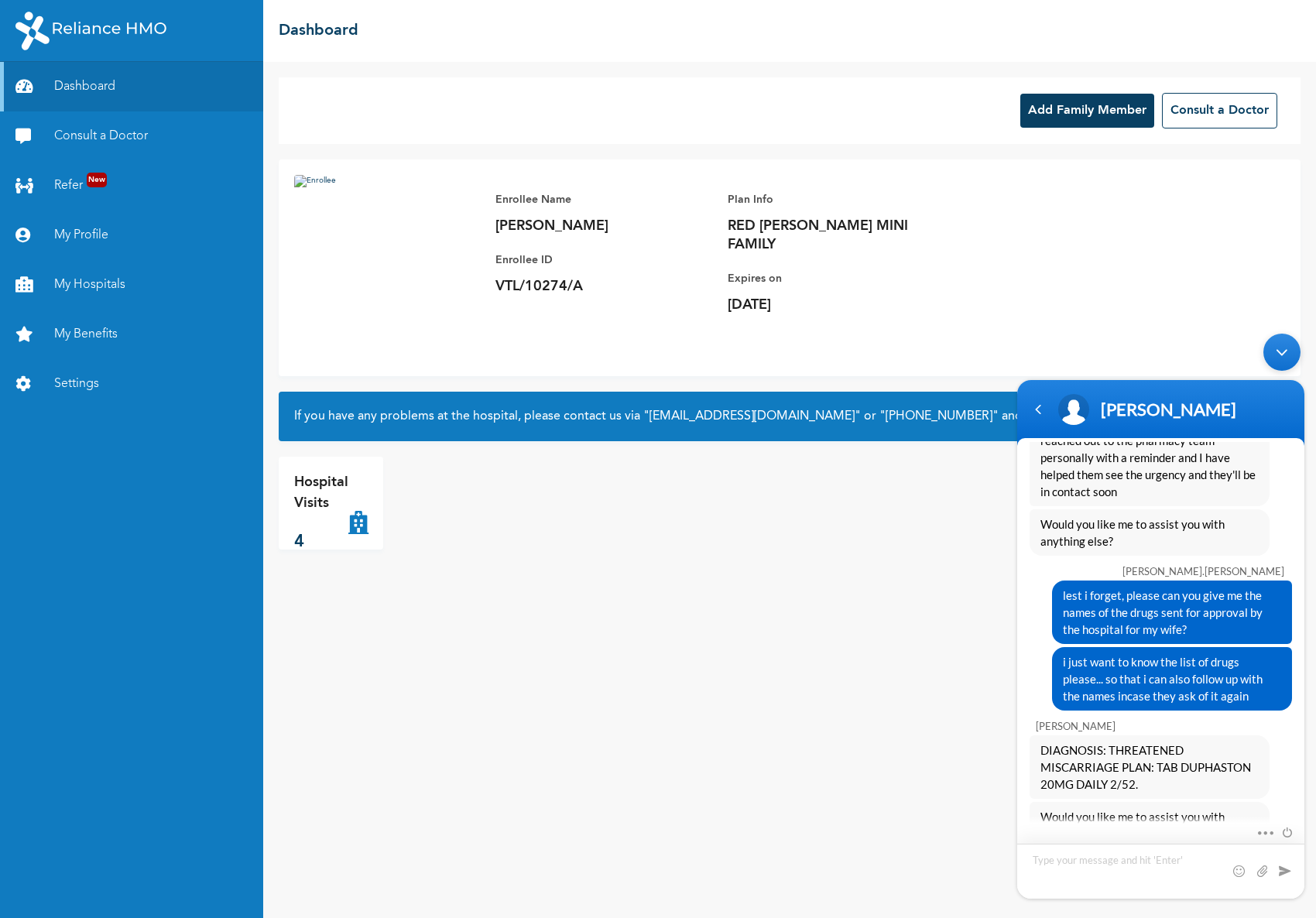
click at [1113, 871] on textarea "Type your message and hit 'Enter'" at bounding box center [1160, 871] width 287 height 55
click at [1087, 867] on textarea "Type your message and hit 'Enter'" at bounding box center [1160, 871] width 287 height 55
type textarea "that will all for now sir. Please help to facilitate it further again abeg"
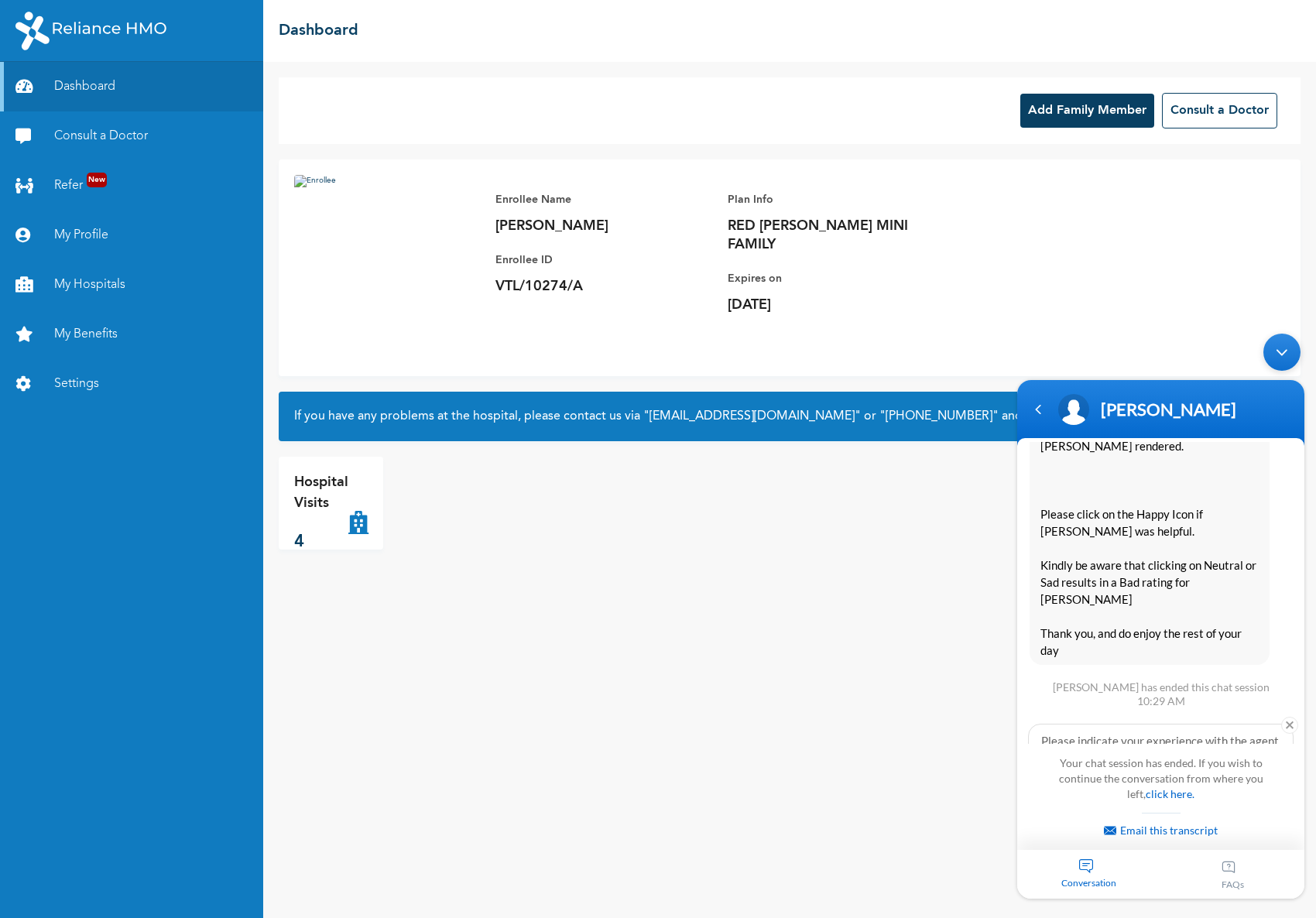
scroll to position [2336, 0]
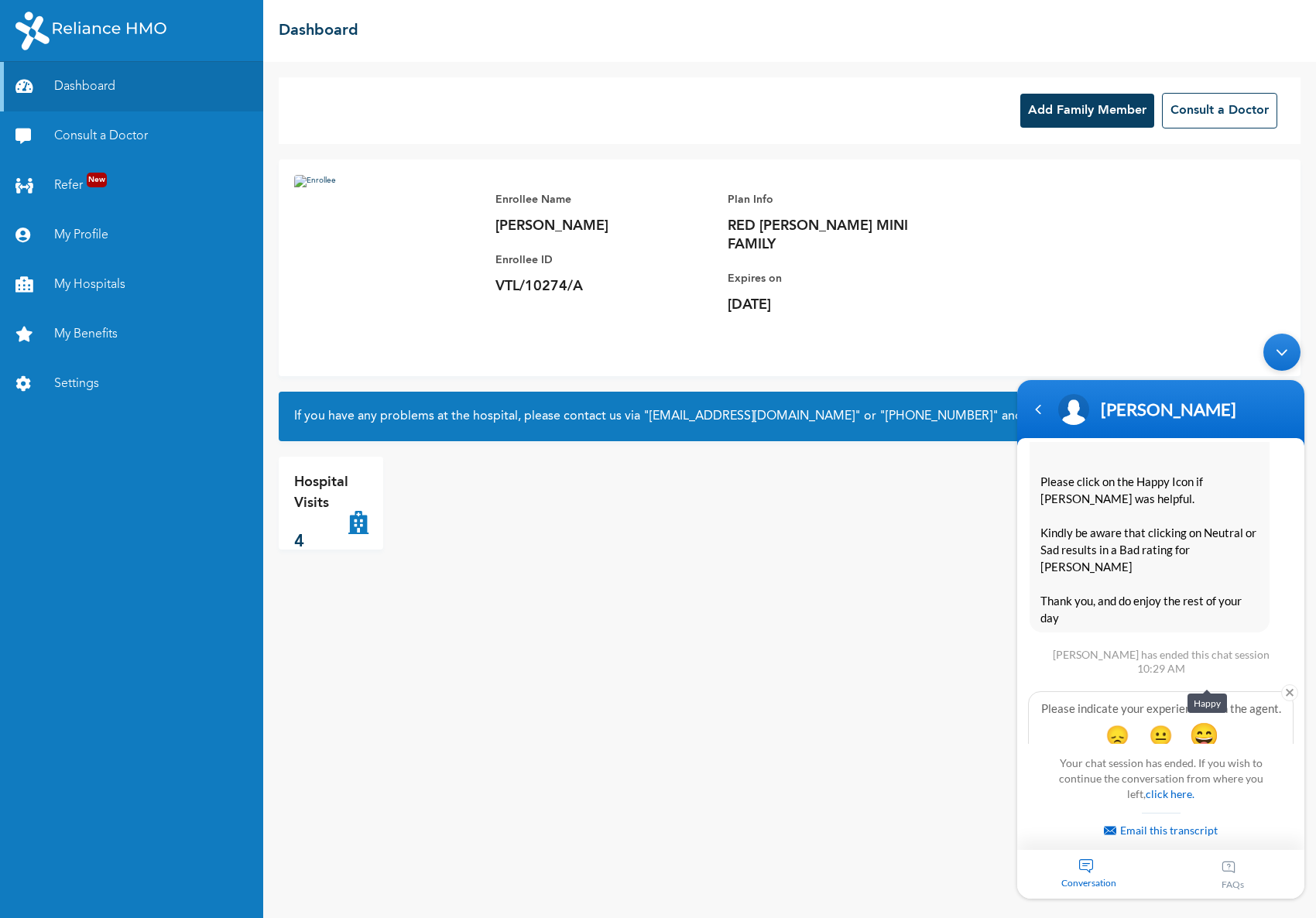
click at [1203, 720] on span "😄" at bounding box center [1203, 734] width 30 height 30
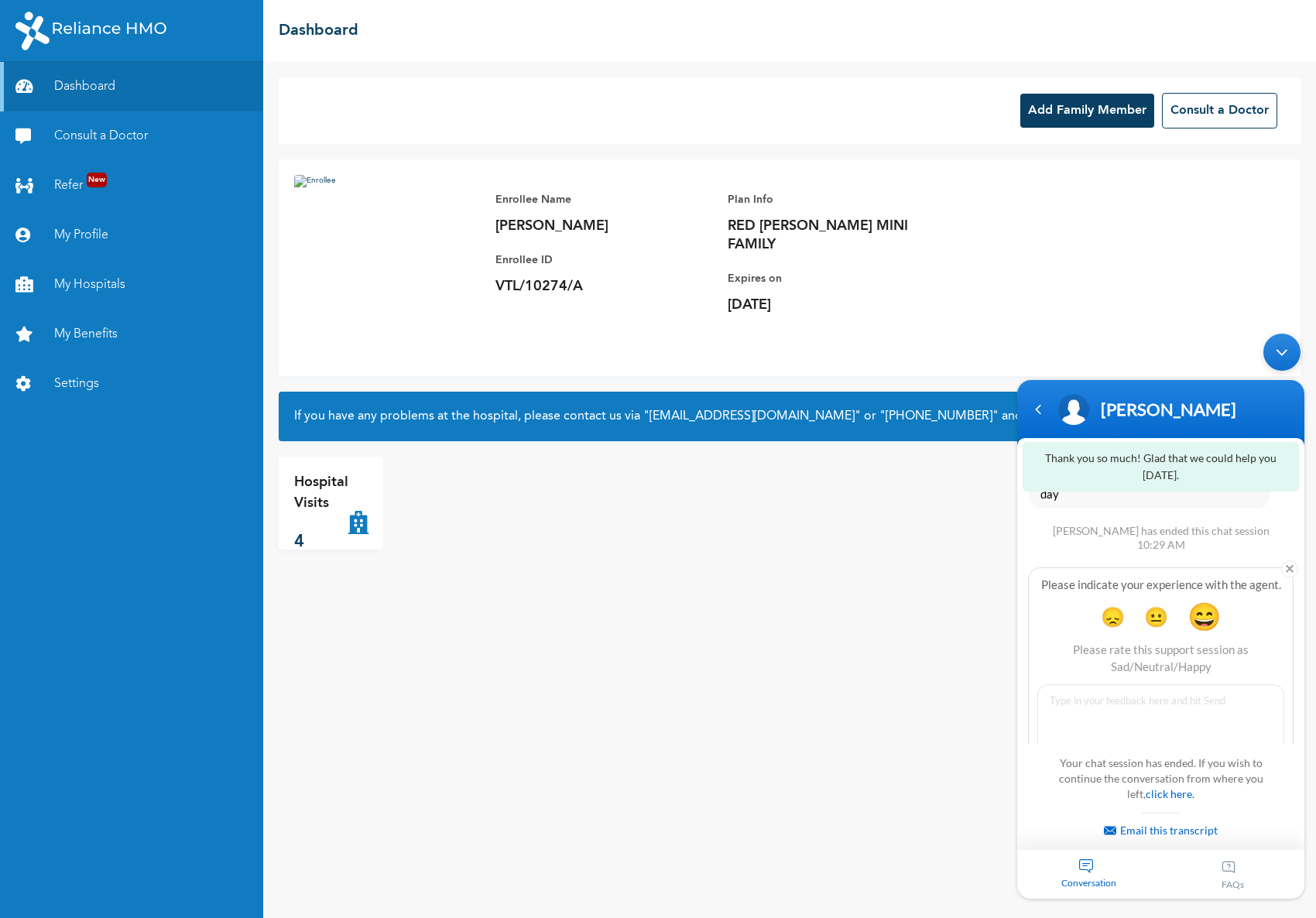
type textarea "g"
type textarea "satisfactory"
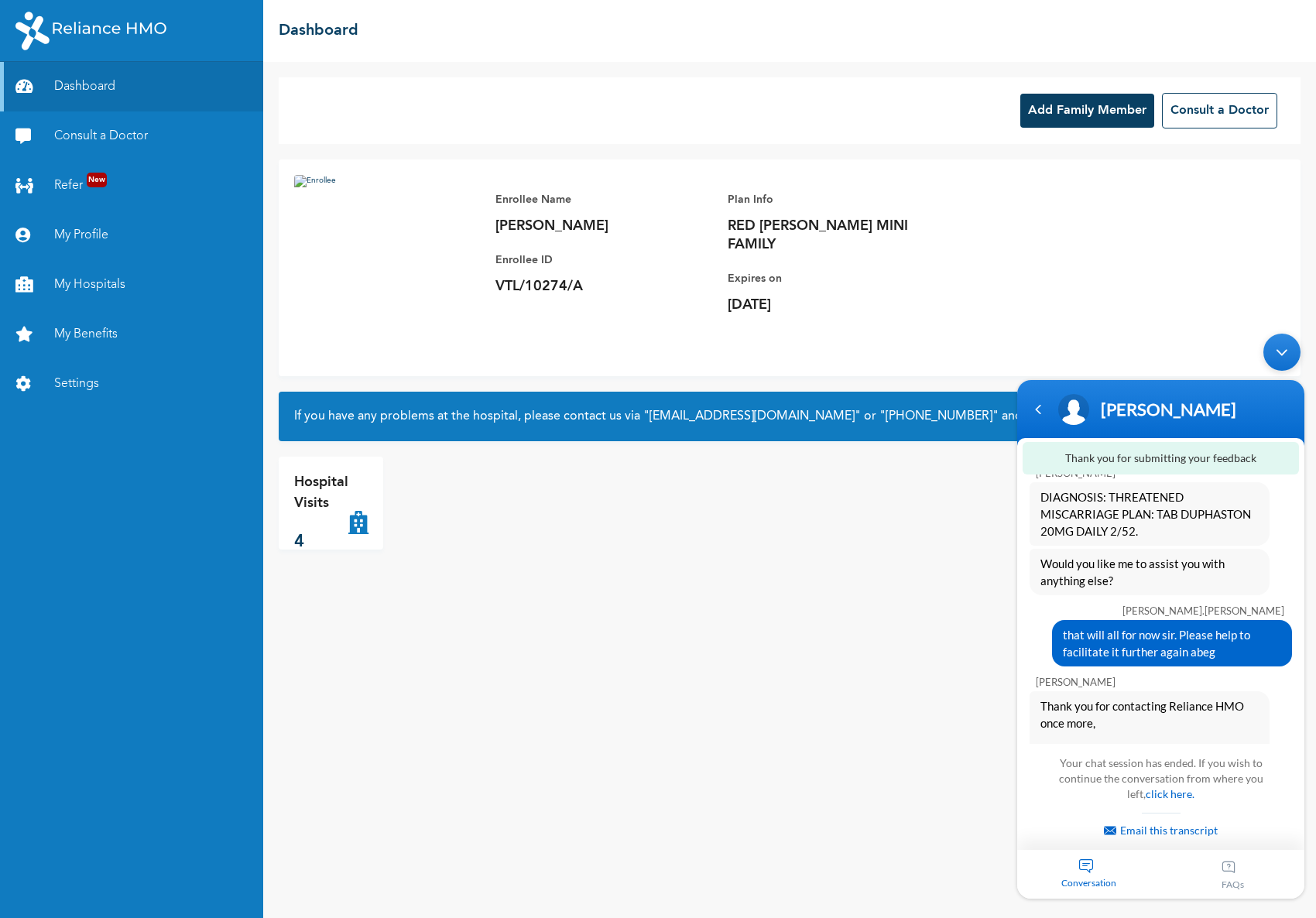
scroll to position [2333, 0]
